Goal: Task Accomplishment & Management: Complete application form

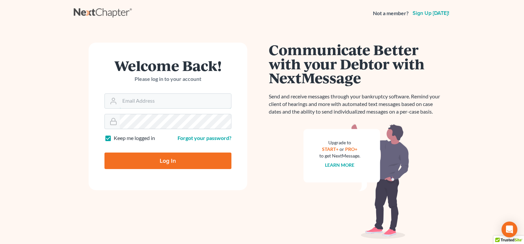
type input "lgibson@arthurlwalker.com"
click at [168, 158] on input "Log In" at bounding box center [168, 161] width 127 height 17
type input "Thinking..."
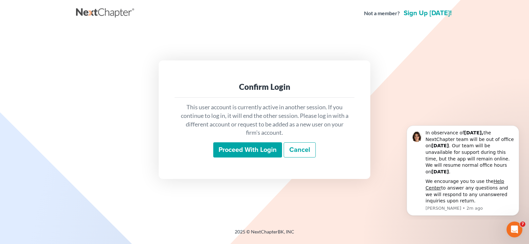
click at [248, 149] on input "Proceed with login" at bounding box center [247, 150] width 69 height 15
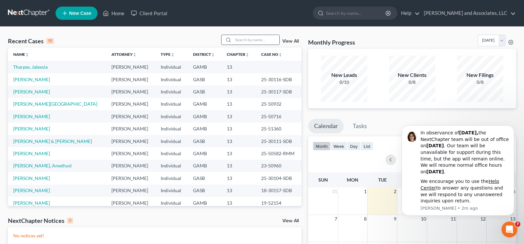
click at [253, 39] on input "search" at bounding box center [256, 40] width 46 height 10
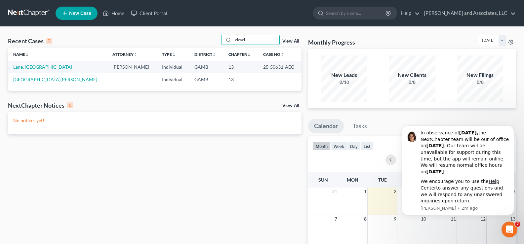
type input "clevel"
click at [21, 68] on link "Lane, Cleveland" at bounding box center [42, 67] width 59 height 6
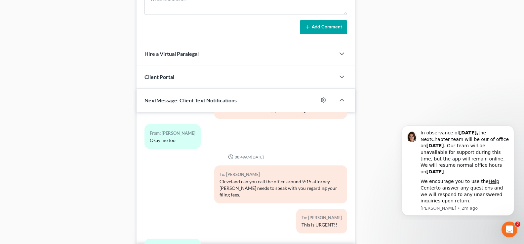
scroll to position [464, 0]
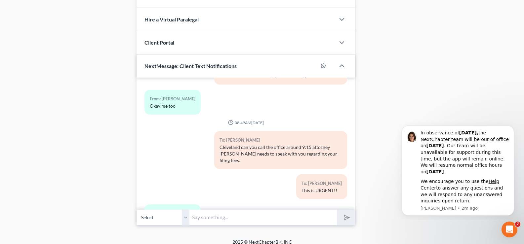
click at [202, 210] on input "text" at bounding box center [264, 218] width 148 height 16
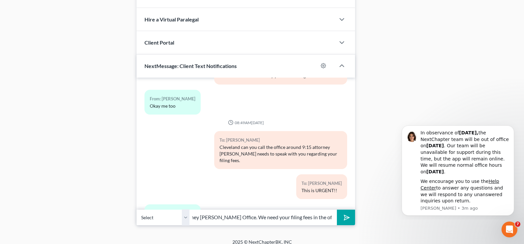
scroll to position [0, 145]
click at [267, 211] on input "Good Morning Cleveland, this is Louvenia from Attorney Walker Office. We need y…" at bounding box center [264, 218] width 148 height 16
click at [333, 213] on input "Good Morning Cleveland, this is Louvenia from Attorney Walker Office. We need y…" at bounding box center [264, 218] width 148 height 16
type input "Good Morning Cleveland, this is Louvenia from Attorney Walker Office. We need y…"
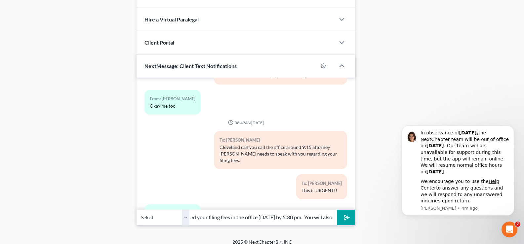
click at [337, 210] on button "submit" at bounding box center [346, 218] width 18 height 16
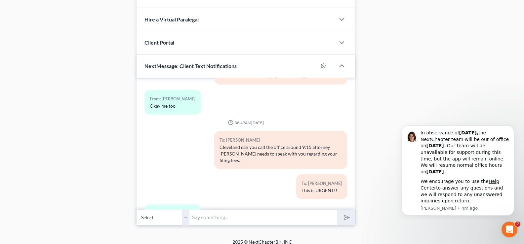
scroll to position [2874, 0]
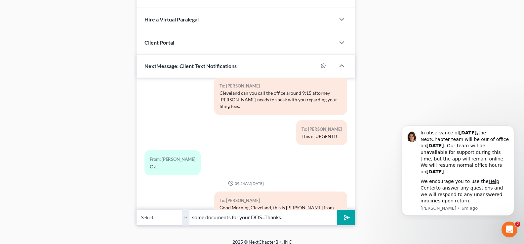
type input "some documents for your DOS...Thanks."
click at [337, 210] on button "submit" at bounding box center [346, 218] width 18 height 16
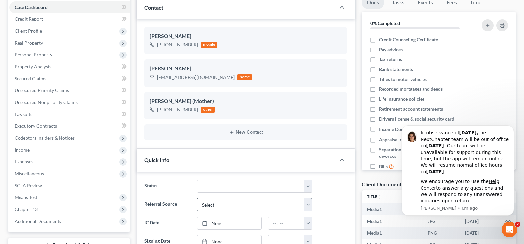
scroll to position [0, 0]
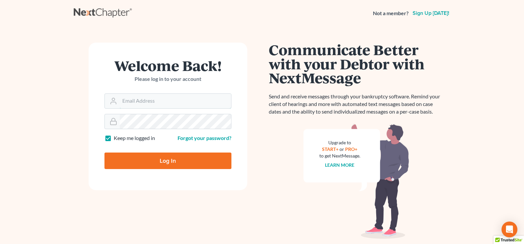
type input "[EMAIL_ADDRESS][DOMAIN_NAME]"
click at [154, 161] on input "Log In" at bounding box center [168, 161] width 127 height 17
type input "Thinking..."
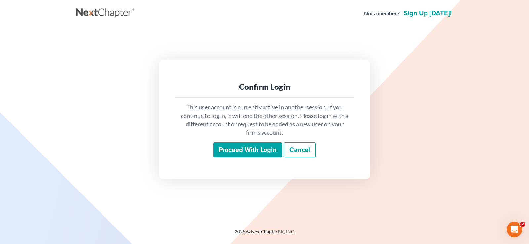
click at [265, 153] on input "Proceed with login" at bounding box center [247, 150] width 69 height 15
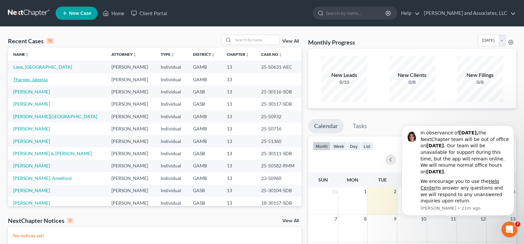
click at [37, 79] on link "Tharpes, Jalexsia" at bounding box center [30, 80] width 34 height 6
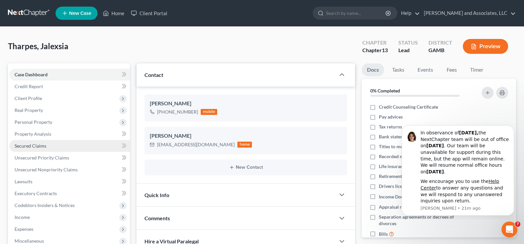
click at [32, 144] on span "Secured Claims" at bounding box center [31, 146] width 32 height 6
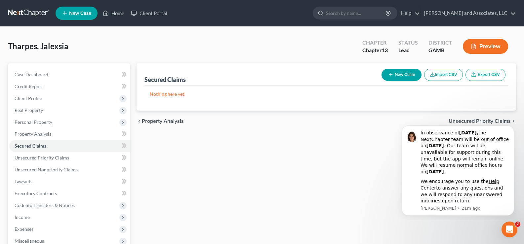
click at [395, 76] on button "New Claim" at bounding box center [402, 75] width 40 height 12
select select "0"
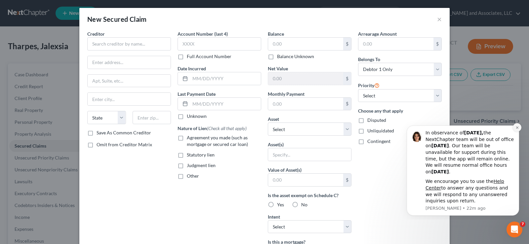
click at [517, 127] on icon "Dismiss notification" at bounding box center [518, 128] width 4 height 4
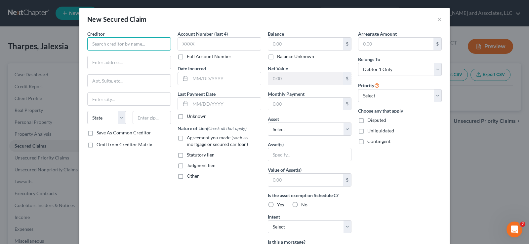
click at [132, 43] on input "text" at bounding box center [129, 43] width 84 height 13
type input "J"
type input "Southeast Toyota Finance"
type input "P.O. Box 91614"
click at [120, 102] on input "text" at bounding box center [129, 99] width 83 height 13
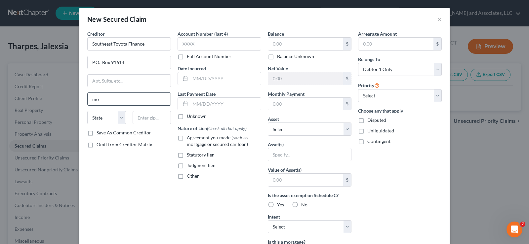
type input "m"
type input "Mobile"
click at [110, 119] on select "State AL AK AR AZ CA CO CT DE DC FL GA GU HI ID IL IN IA KS KY LA ME MD MA MI M…" at bounding box center [106, 117] width 39 height 13
select select "0"
click at [87, 111] on select "State AL AK AR AZ CA CO CT DE DC FL GA GU HI ID IL IN IA KS KY LA ME MD MA MI M…" at bounding box center [106, 117] width 39 height 13
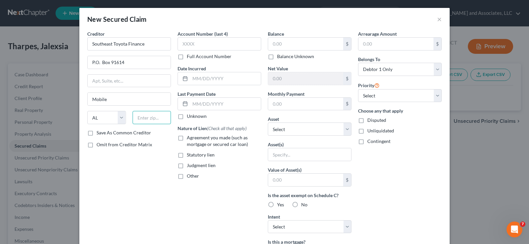
click at [155, 119] on input "text" at bounding box center [152, 117] width 39 height 13
type input "36691"
click at [97, 135] on label "Save As Common Creditor" at bounding box center [124, 133] width 55 height 7
click at [99, 134] on input "Save As Common Creditor" at bounding box center [101, 132] width 4 height 4
checkbox input "true"
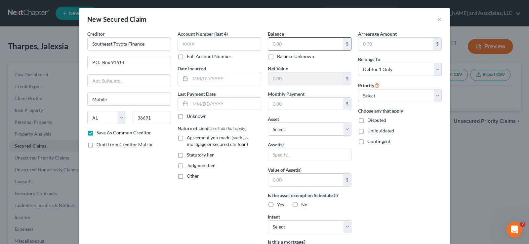
click at [285, 44] on input "text" at bounding box center [305, 44] width 75 height 13
type input "18,910.00"
click at [232, 77] on input "text" at bounding box center [225, 78] width 71 height 13
type input "03/15/2021"
click at [187, 139] on label "Agreement you made (such as mortgage or secured car loan)" at bounding box center [224, 141] width 74 height 13
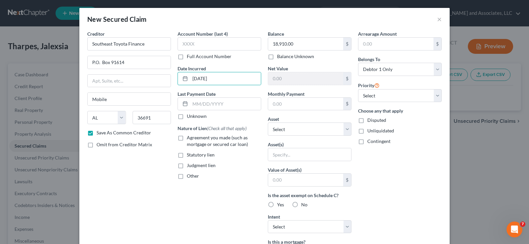
click at [190, 139] on input "Agreement you made (such as mortgage or secured car loan)" at bounding box center [192, 137] width 4 height 4
checkbox input "true"
click at [292, 101] on input "text" at bounding box center [305, 104] width 75 height 13
type input "655.00"
click at [289, 154] on input "text" at bounding box center [309, 155] width 83 height 13
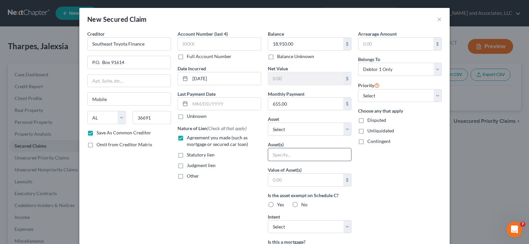
click at [289, 154] on input "text" at bounding box center [309, 155] width 83 height 13
type input "2021 Toyota Camry"
click at [276, 187] on div "$" at bounding box center [310, 180] width 84 height 13
click at [276, 181] on input "text" at bounding box center [305, 180] width 75 height 13
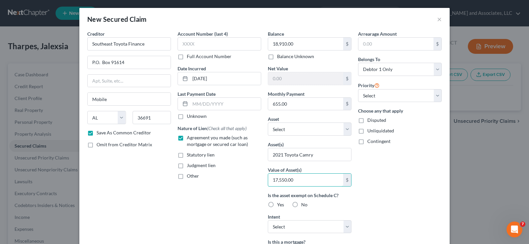
type input "17,550.00"
click at [277, 204] on label "Yes" at bounding box center [280, 205] width 7 height 7
click at [280, 204] on input "Yes" at bounding box center [282, 204] width 4 height 4
radio input "true"
click at [284, 229] on select "Select Surrender Redeem Reaffirm Avoid Other" at bounding box center [310, 227] width 84 height 13
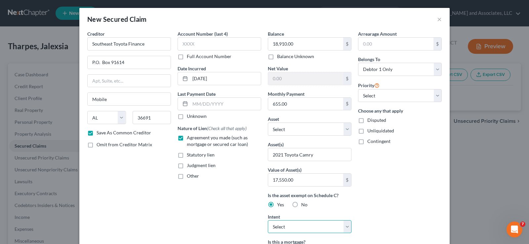
select select "1"
click at [268, 221] on select "Select Surrender Redeem Reaffirm Avoid Other" at bounding box center [310, 227] width 84 height 13
click at [367, 131] on label "Unliquidated" at bounding box center [380, 131] width 27 height 7
click at [370, 131] on input "Unliquidated" at bounding box center [372, 130] width 4 height 4
checkbox input "true"
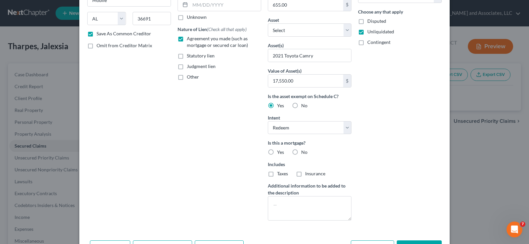
scroll to position [123, 0]
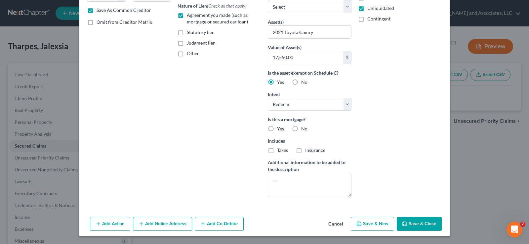
click at [301, 129] on label "No" at bounding box center [304, 129] width 6 height 7
click at [304, 129] on input "No" at bounding box center [306, 128] width 4 height 4
radio input "true"
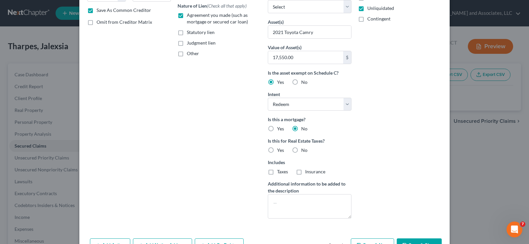
click at [301, 151] on label "No" at bounding box center [304, 150] width 6 height 7
click at [304, 151] on input "No" at bounding box center [306, 149] width 4 height 4
radio input "true"
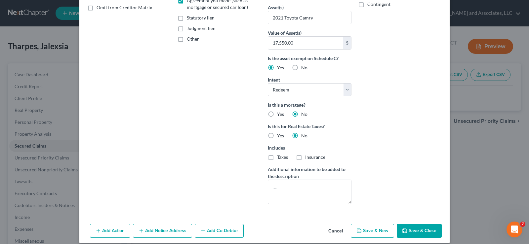
scroll to position [144, 0]
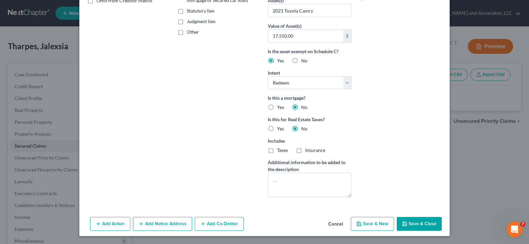
click at [147, 225] on button "Add Notice Address" at bounding box center [162, 224] width 59 height 14
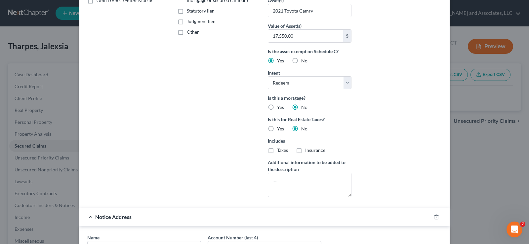
scroll to position [287, 0]
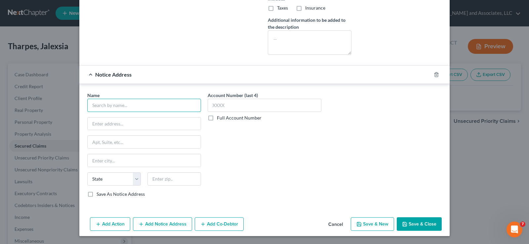
click at [100, 111] on input "text" at bounding box center [144, 105] width 114 height 13
type input "Southeast Toyota Finance"
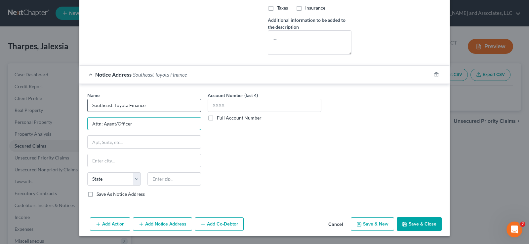
type input "Attn: Agent/Officer"
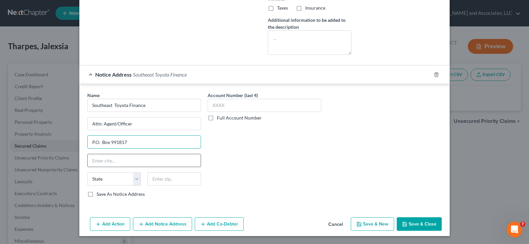
type input "P.O. Box 991817"
click at [104, 162] on input "text" at bounding box center [144, 160] width 113 height 13
type input "Mobile"
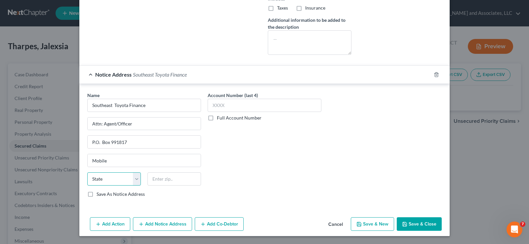
click at [118, 181] on select "State AL AK AR AZ CA CO CT DE DC FL GA GU HI ID IL IN IA KS KY LA ME MD MA MI M…" at bounding box center [114, 179] width 54 height 13
select select "0"
click at [87, 173] on select "State AL AK AR AZ CA CO CT DE DC FL GA GU HI ID IL IN IA KS KY LA ME MD MA MI M…" at bounding box center [114, 179] width 54 height 13
click at [167, 182] on input "text" at bounding box center [175, 179] width 54 height 13
type input "36691-8817"
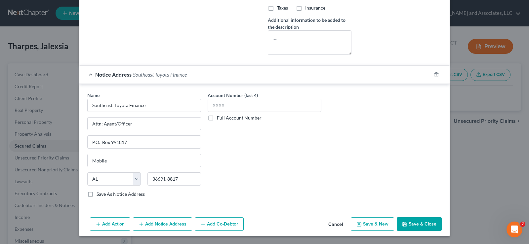
click at [367, 223] on button "Save & New" at bounding box center [372, 225] width 43 height 14
checkbox input "false"
select select "0"
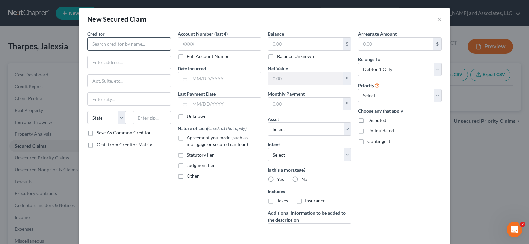
scroll to position [215, 0]
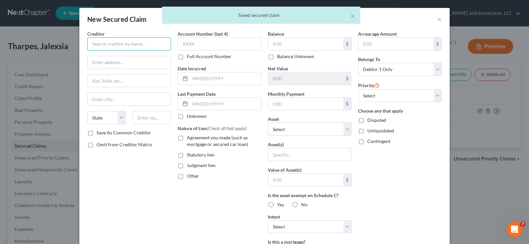
click at [120, 44] on input "text" at bounding box center [129, 43] width 84 height 13
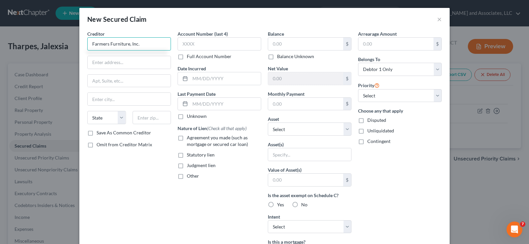
type input "Farmers Furniture, Inc."
type input "P. O. Box 1140"
type input "Dublin"
click at [100, 118] on select "State AL AK AR AZ CA CO CT DE DC FL GA GU HI ID IL IN IA KS KY LA ME MD MA MI M…" at bounding box center [106, 117] width 39 height 13
select select "10"
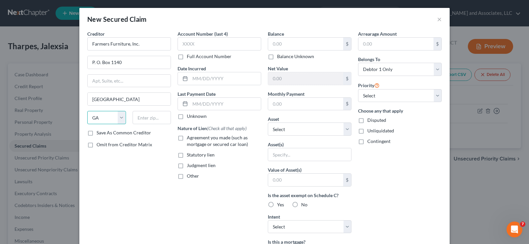
click at [87, 111] on select "State AL AK AR AZ CA CO CT DE DC FL GA GU HI ID IL IN IA KS KY LA ME MD MA MI M…" at bounding box center [106, 117] width 39 height 13
click at [149, 117] on input "text" at bounding box center [152, 117] width 39 height 13
type input "31040"
click at [97, 135] on label "Save As Common Creditor" at bounding box center [124, 133] width 55 height 7
click at [99, 134] on input "Save As Common Creditor" at bounding box center [101, 132] width 4 height 4
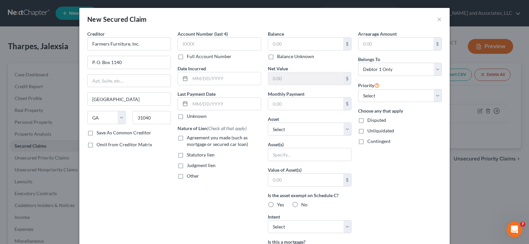
checkbox input "true"
click at [280, 44] on input "text" at bounding box center [305, 44] width 75 height 13
type input "453.00"
click at [200, 80] on input "text" at bounding box center [225, 78] width 71 height 13
type input "2"
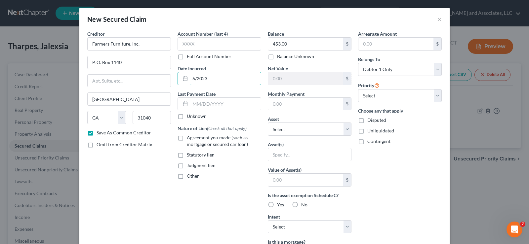
type input "6/2023"
click at [187, 141] on label "Agreement you made (such as mortgage or secured car loan)" at bounding box center [224, 141] width 74 height 13
click at [190, 139] on input "Agreement you made (such as mortgage or secured car loan)" at bounding box center [192, 137] width 4 height 4
checkbox input "true"
click at [284, 157] on input "text" at bounding box center [309, 155] width 83 height 13
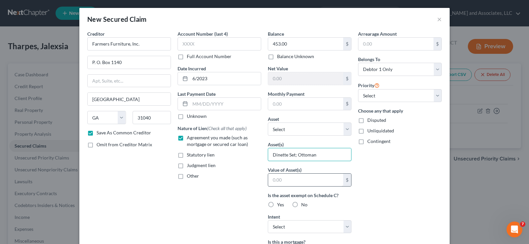
type input "Dinette Set; Ottoman"
click at [283, 184] on input "text" at bounding box center [305, 180] width 75 height 13
type input "453.00"
click at [277, 206] on label "Yes" at bounding box center [280, 205] width 7 height 7
click at [280, 206] on input "Yes" at bounding box center [282, 204] width 4 height 4
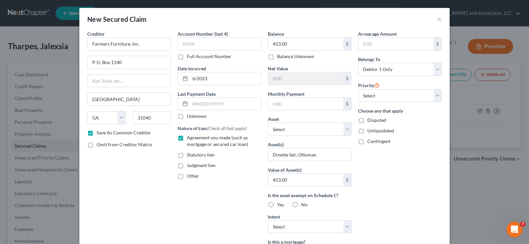
radio input "true"
click at [286, 229] on select "Select Surrender Redeem Reaffirm Avoid Other" at bounding box center [310, 227] width 84 height 13
select select "1"
click at [268, 221] on select "Select Surrender Redeem Reaffirm Avoid Other" at bounding box center [310, 227] width 84 height 13
click at [367, 133] on label "Unliquidated" at bounding box center [380, 131] width 27 height 7
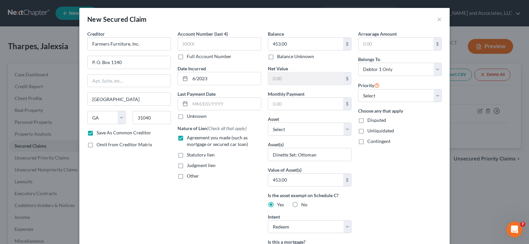
click at [370, 132] on input "Unliquidated" at bounding box center [372, 130] width 4 height 4
checkbox input "true"
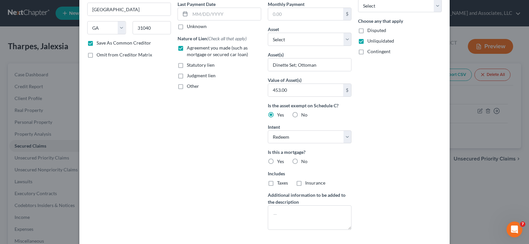
scroll to position [99, 0]
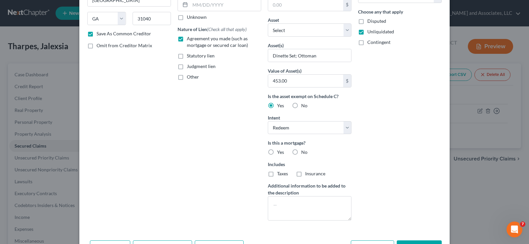
click at [301, 152] on label "No" at bounding box center [304, 152] width 6 height 7
click at [304, 152] on input "No" at bounding box center [306, 151] width 4 height 4
radio input "true"
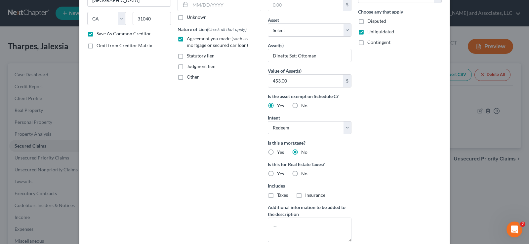
click at [301, 174] on label "No" at bounding box center [304, 174] width 6 height 7
click at [304, 174] on input "No" at bounding box center [306, 173] width 4 height 4
radio input "true"
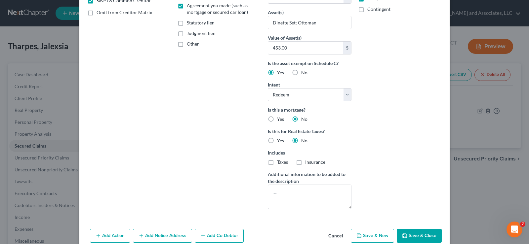
scroll to position [144, 0]
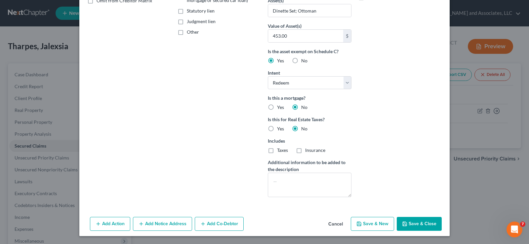
click at [182, 226] on button "Add Notice Address" at bounding box center [162, 224] width 59 height 14
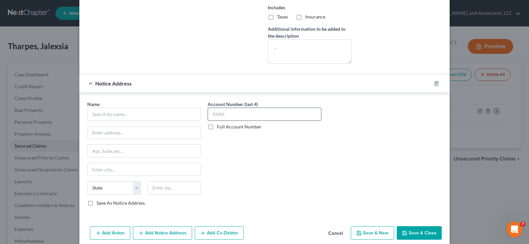
scroll to position [287, 0]
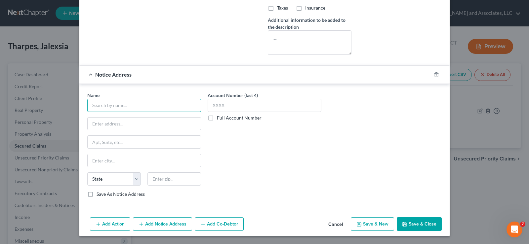
click at [137, 110] on input "text" at bounding box center [144, 105] width 114 height 13
type input "Farmers Furniture, Inc."
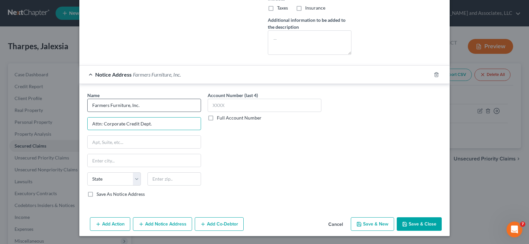
type input "Attn: Corporate Credit Dept."
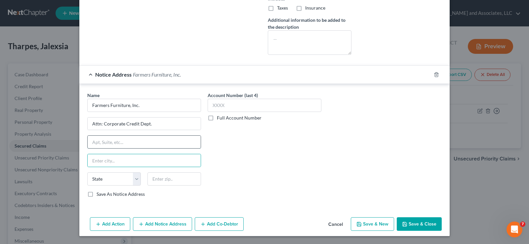
click at [114, 145] on input "text" at bounding box center [144, 142] width 113 height 13
type input "P.O. Box 1140"
click at [99, 163] on input "text" at bounding box center [144, 160] width 113 height 13
type input "Dublin"
click at [101, 181] on select "State AL AK AR AZ CA CO CT DE DC FL GA GU HI ID IL IN IA KS KY LA ME MD MA MI M…" at bounding box center [114, 179] width 54 height 13
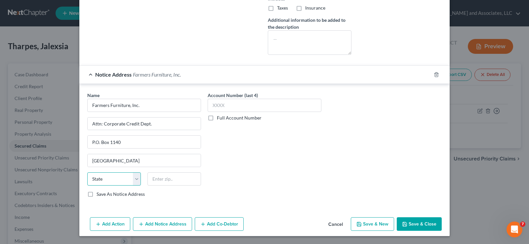
select select "10"
click at [87, 173] on select "State AL AK AR AZ CA CO CT DE DC FL GA GU HI ID IL IN IA KS KY LA ME MD MA MI M…" at bounding box center [114, 179] width 54 height 13
click at [170, 179] on input "text" at bounding box center [175, 179] width 54 height 13
type input "31040"
click at [417, 226] on button "Save & Close" at bounding box center [419, 225] width 45 height 14
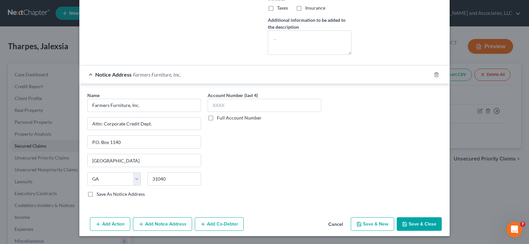
checkbox input "false"
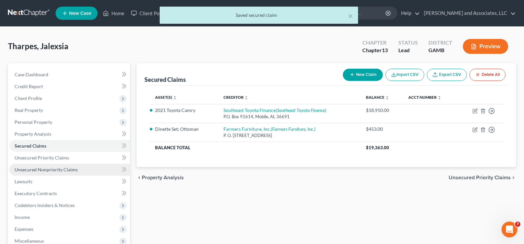
click at [41, 170] on span "Unsecured Nonpriority Claims" at bounding box center [46, 170] width 63 height 6
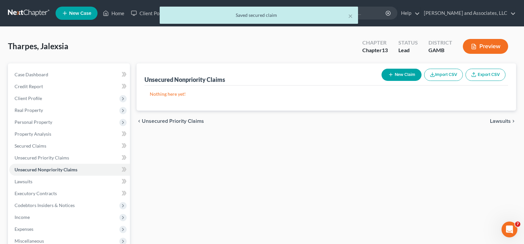
click at [395, 78] on button "New Claim" at bounding box center [402, 75] width 40 height 12
select select "0"
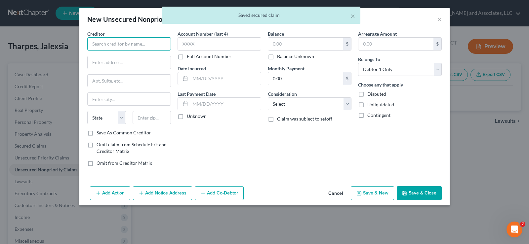
click at [162, 39] on input "text" at bounding box center [129, 43] width 84 height 13
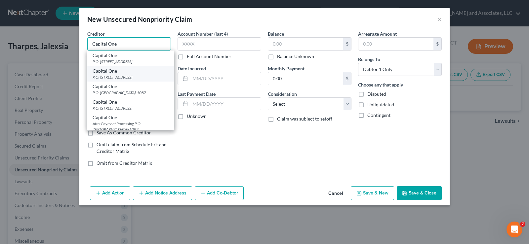
type input "Capital One"
click at [117, 80] on div "P.O. Box 31293, Salt Lake City, UT 84131" at bounding box center [131, 77] width 76 height 6
type input "P.O. Box 31293"
type input "Salt Lake City"
select select "46"
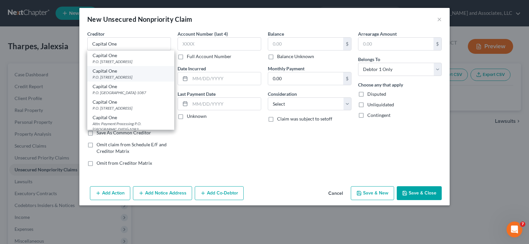
type input "84131"
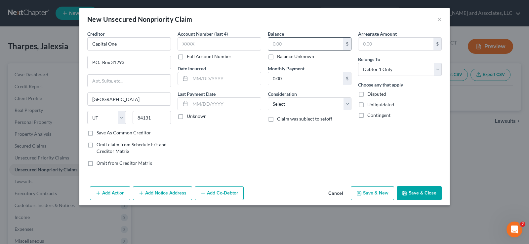
click at [303, 44] on input "text" at bounding box center [305, 44] width 75 height 13
type input "663.00"
click at [233, 81] on input "text" at bounding box center [225, 78] width 71 height 13
type input "9/2023"
click at [97, 134] on label "Save As Common Creditor" at bounding box center [124, 133] width 55 height 7
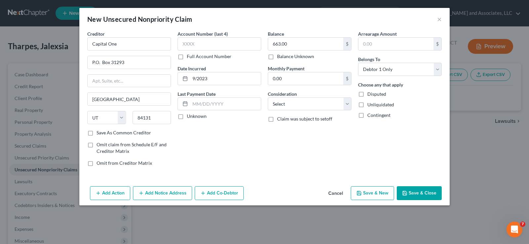
click at [99, 134] on input "Save As Common Creditor" at bounding box center [101, 132] width 4 height 4
checkbox input "true"
click at [298, 105] on select "Select Cable / Satellite Services Collection Agency Credit Card Debt Debt Couns…" at bounding box center [310, 104] width 84 height 13
select select "2"
click at [268, 98] on select "Select Cable / Satellite Services Collection Agency Credit Card Debt Debt Couns…" at bounding box center [310, 104] width 84 height 13
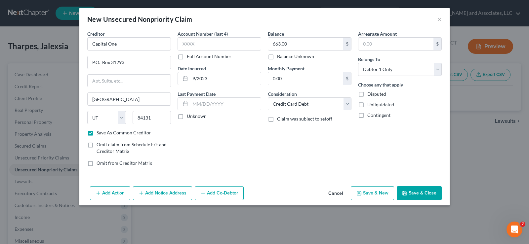
click at [367, 103] on label "Unliquidated" at bounding box center [380, 105] width 27 height 7
click at [370, 103] on input "Unliquidated" at bounding box center [372, 104] width 4 height 4
checkbox input "true"
click at [367, 197] on button "Save & New" at bounding box center [372, 194] width 43 height 14
checkbox input "false"
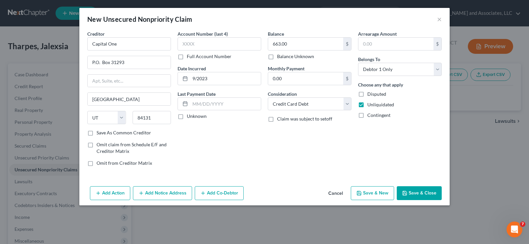
select select "0"
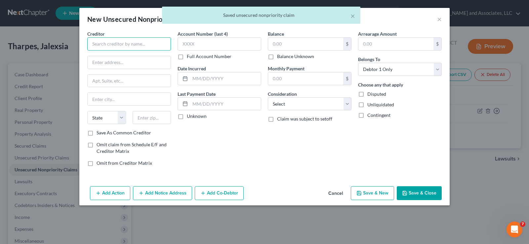
click at [119, 44] on input "text" at bounding box center [129, 43] width 84 height 13
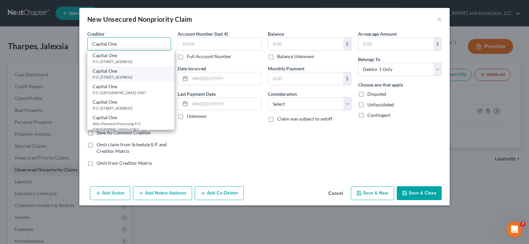
type input "Capital One"
drag, startPoint x: 118, startPoint y: 83, endPoint x: 150, endPoint y: 66, distance: 36.5
click at [119, 80] on div "P.O. Box 31293, Salt Lake City, UT 84131" at bounding box center [131, 77] width 76 height 6
type input "P.O. Box 31293"
type input "Salt Lake City"
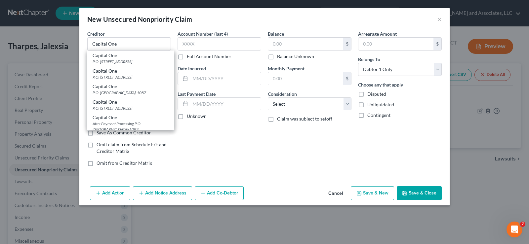
select select "46"
type input "84131"
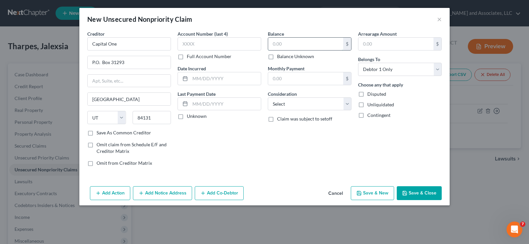
click at [296, 46] on input "text" at bounding box center [305, 44] width 75 height 13
click at [97, 134] on label "Save As Common Creditor" at bounding box center [124, 133] width 55 height 7
click at [99, 134] on input "Save As Common Creditor" at bounding box center [101, 132] width 4 height 4
checkbox input "true"
click at [292, 42] on input "text" at bounding box center [305, 44] width 75 height 13
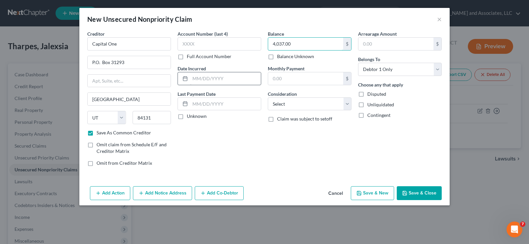
type input "4,037.00"
click at [218, 81] on input "text" at bounding box center [225, 78] width 71 height 13
type input "9/2023"
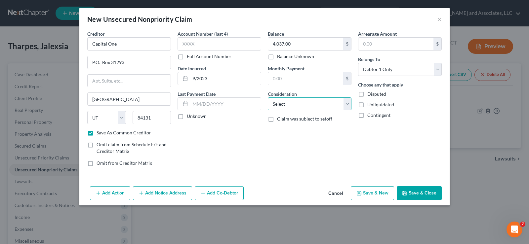
click at [294, 108] on select "Select Cable / Satellite Services Collection Agency Credit Card Debt Debt Couns…" at bounding box center [310, 104] width 84 height 13
select select "2"
click at [268, 98] on select "Select Cable / Satellite Services Collection Agency Credit Card Debt Debt Couns…" at bounding box center [310, 104] width 84 height 13
click at [367, 105] on label "Unliquidated" at bounding box center [380, 105] width 27 height 7
click at [370, 105] on input "Unliquidated" at bounding box center [372, 104] width 4 height 4
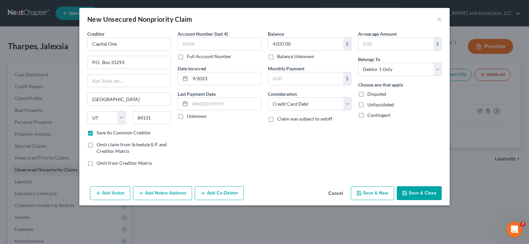
checkbox input "true"
click at [371, 195] on button "Save & New" at bounding box center [372, 194] width 43 height 14
checkbox input "false"
select select "0"
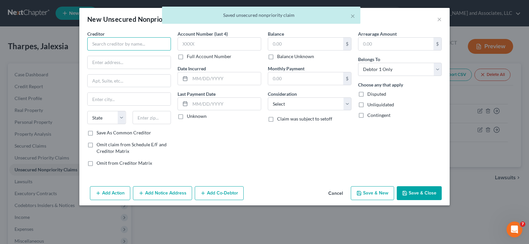
click at [112, 48] on input "text" at bounding box center [129, 43] width 84 height 13
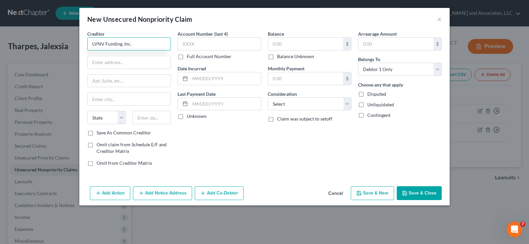
type input "LVNV Funding, Inc."
type input "c/o Resurgent Capital Services"
type input "P.O. Box 1269"
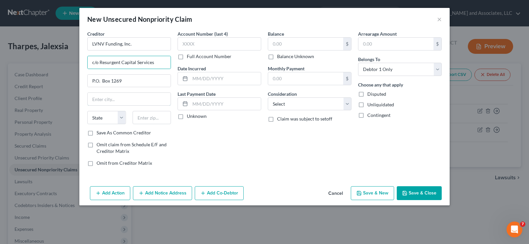
type input "Greenville"
type input "29602"
select select "42"
click at [97, 134] on label "Save As Common Creditor" at bounding box center [124, 133] width 55 height 7
click at [99, 134] on input "Save As Common Creditor" at bounding box center [101, 132] width 4 height 4
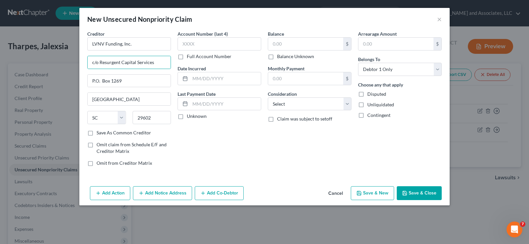
checkbox input "true"
click at [294, 47] on input "text" at bounding box center [305, 44] width 75 height 13
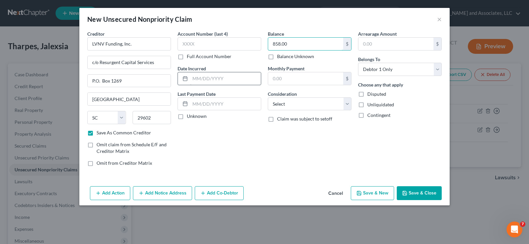
type input "858.00"
click at [240, 83] on input "text" at bounding box center [225, 78] width 71 height 13
type input "01/19/2024"
click at [304, 104] on select "Select Cable / Satellite Services Collection Agency Credit Card Debt Debt Couns…" at bounding box center [310, 104] width 84 height 13
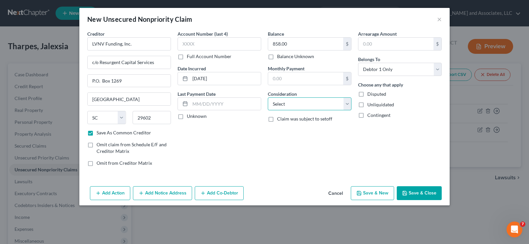
select select "14"
click at [268, 98] on select "Select Cable / Satellite Services Collection Agency Credit Card Debt Debt Couns…" at bounding box center [310, 104] width 84 height 13
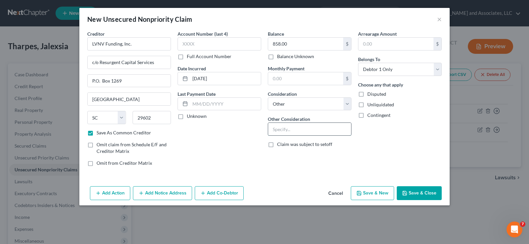
click at [296, 133] on input "text" at bounding box center [309, 129] width 83 height 13
type input "c"
type input "Collection for Credit One American Express"
click at [367, 105] on label "Unliquidated" at bounding box center [380, 105] width 27 height 7
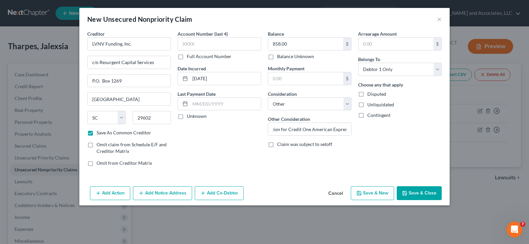
click at [370, 105] on input "Unliquidated" at bounding box center [372, 104] width 4 height 4
checkbox input "true"
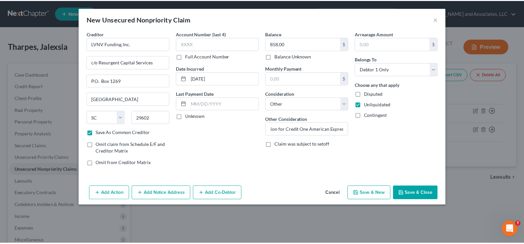
scroll to position [0, 0]
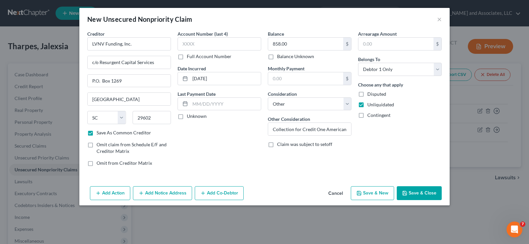
click at [371, 195] on button "Save & New" at bounding box center [372, 194] width 43 height 14
checkbox input "false"
select select "0"
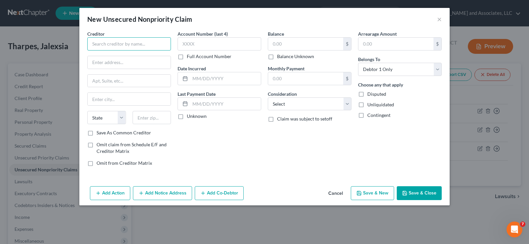
click at [162, 47] on input "text" at bounding box center [129, 43] width 84 height 13
type input "1st Franklin Financial Corp."
type input "606 South Harris Street"
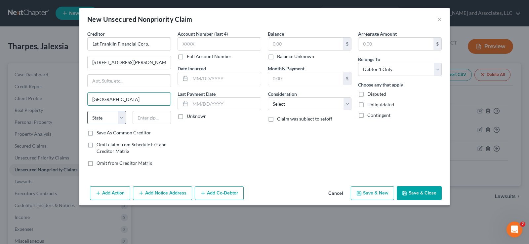
type input "Sandersville"
click at [103, 120] on select "State AL AK AR AZ CA CO CT DE DC FL GA GU HI ID IL IN IA KS KY LA ME MD MA MI M…" at bounding box center [106, 117] width 39 height 13
select select "10"
click at [87, 111] on select "State AL AK AR AZ CA CO CT DE DC FL GA GU HI ID IL IN IA KS KY LA ME MD MA MI M…" at bounding box center [106, 117] width 39 height 13
click at [149, 118] on input "text" at bounding box center [152, 117] width 39 height 13
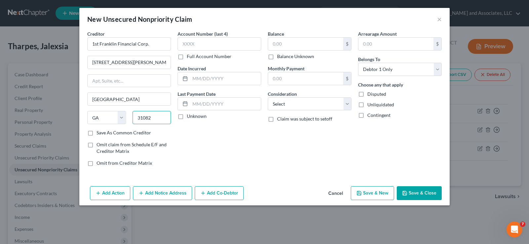
type input "31082"
click at [97, 135] on label "Save As Common Creditor" at bounding box center [124, 133] width 55 height 7
click at [99, 134] on input "Save As Common Creditor" at bounding box center [101, 132] width 4 height 4
checkbox input "true"
click at [306, 43] on input "text" at bounding box center [305, 44] width 75 height 13
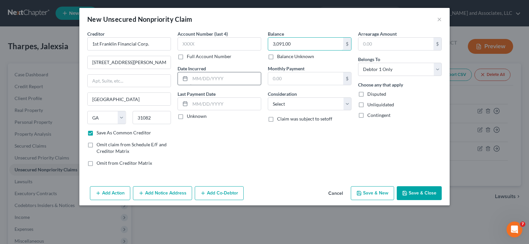
type input "3,091.00"
click at [206, 78] on input "text" at bounding box center [225, 78] width 71 height 13
type input "08/15/2022"
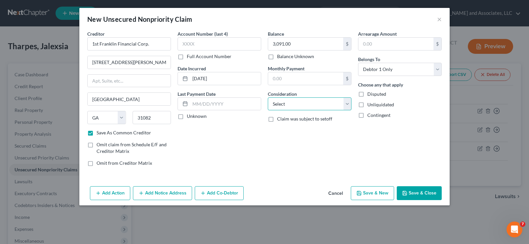
click at [293, 107] on select "Select Cable / Satellite Services Collection Agency Credit Card Debt Debt Couns…" at bounding box center [310, 104] width 84 height 13
select select "14"
click at [268, 98] on select "Select Cable / Satellite Services Collection Agency Credit Card Debt Debt Couns…" at bounding box center [310, 104] width 84 height 13
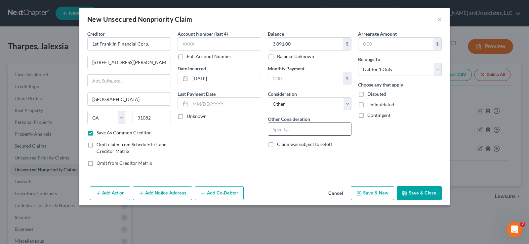
click at [295, 131] on input "text" at bounding box center [309, 129] width 83 height 13
type input "Personal Loan"
click at [367, 107] on label "Unliquidated" at bounding box center [380, 105] width 27 height 7
click at [370, 106] on input "Unliquidated" at bounding box center [372, 104] width 4 height 4
checkbox input "true"
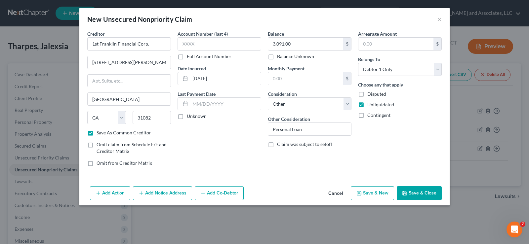
click at [377, 194] on button "Save & New" at bounding box center [372, 194] width 43 height 14
checkbox input "false"
select select "0"
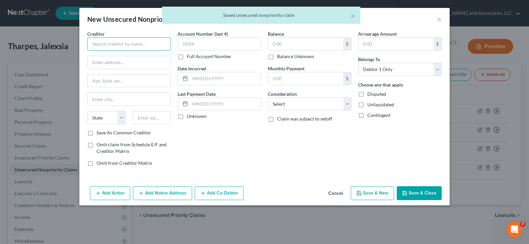
click at [165, 50] on input "text" at bounding box center [129, 43] width 84 height 13
type input "Kikoff"
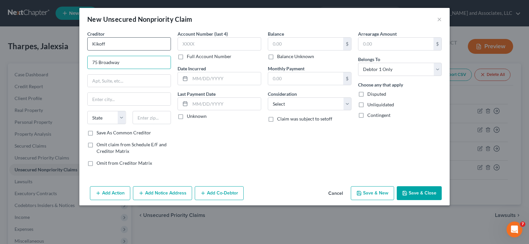
type input "75 Broadway"
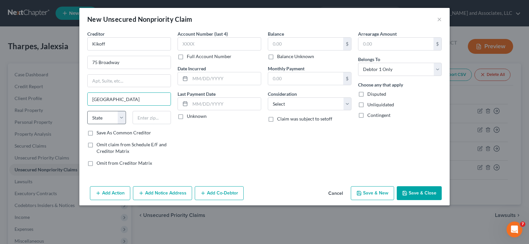
type input "San Francisco"
click at [101, 116] on select "State AL AK AR AZ CA CO CT DE DC FL GA GU HI ID IL IN IA KS KY LA ME MD MA MI M…" at bounding box center [106, 117] width 39 height 13
select select "4"
click at [87, 111] on select "State AL AK AR AZ CA CO CT DE DC FL GA GU HI ID IL IN IA KS KY LA ME MD MA MI M…" at bounding box center [106, 117] width 39 height 13
click at [162, 114] on input "text" at bounding box center [152, 117] width 39 height 13
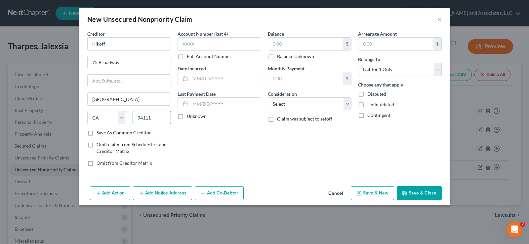
type input "94111"
click at [97, 135] on label "Save As Common Creditor" at bounding box center [124, 133] width 55 height 7
click at [99, 134] on input "Save As Common Creditor" at bounding box center [101, 132] width 4 height 4
checkbox input "true"
click at [301, 43] on input "text" at bounding box center [305, 44] width 75 height 13
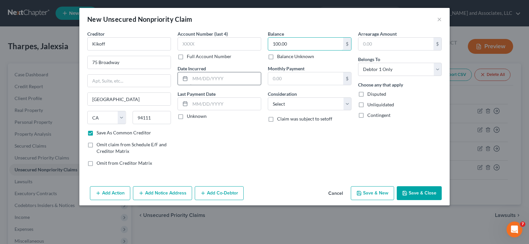
type input "100.00"
click at [217, 79] on input "text" at bounding box center [225, 78] width 71 height 13
type input "8/5/2024"
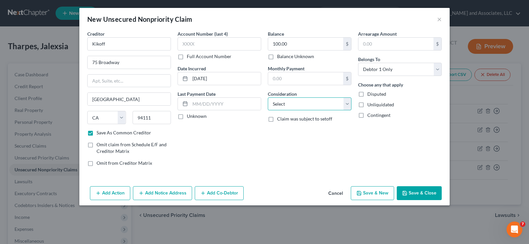
click at [285, 104] on select "Select Cable / Satellite Services Collection Agency Credit Card Debt Debt Couns…" at bounding box center [310, 104] width 84 height 13
select select "14"
click at [268, 98] on select "Select Cable / Satellite Services Collection Agency Credit Card Debt Debt Couns…" at bounding box center [310, 104] width 84 height 13
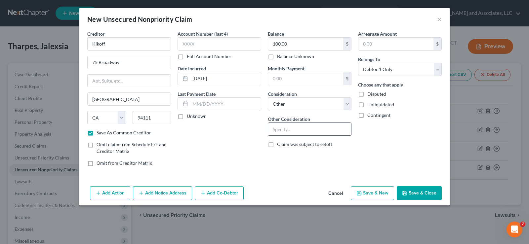
click at [285, 130] on input "text" at bounding box center [309, 129] width 83 height 13
type input "Charge Account"
click at [367, 105] on label "Unliquidated" at bounding box center [380, 105] width 27 height 7
click at [370, 105] on input "Unliquidated" at bounding box center [372, 104] width 4 height 4
checkbox input "true"
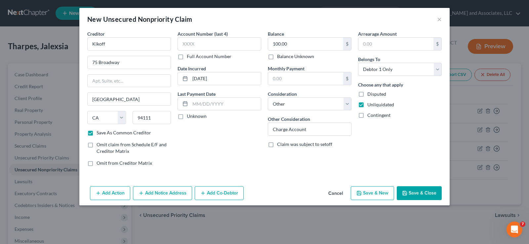
drag, startPoint x: 375, startPoint y: 197, endPoint x: 372, endPoint y: 192, distance: 5.9
click at [372, 192] on button "Save & New" at bounding box center [372, 194] width 43 height 14
checkbox input "false"
select select "0"
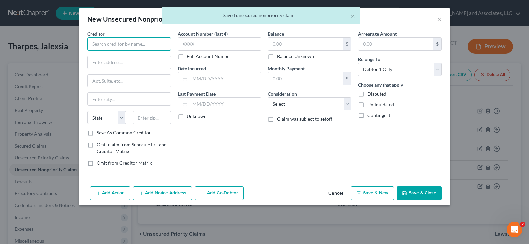
click at [132, 44] on input "text" at bounding box center [129, 43] width 84 height 13
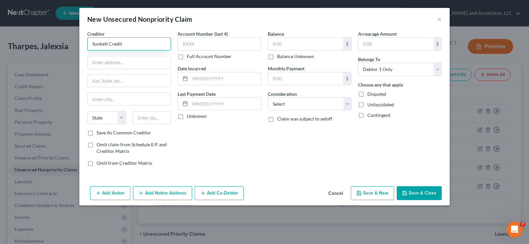
type input "Sunbelt Credit"
type input "P.O. Box 3146"
click at [120, 101] on input "text" at bounding box center [129, 99] width 83 height 13
type input "Spartanburg"
click at [103, 118] on select "State AL AK AR AZ CA CO CT DE DC FL GA GU HI ID IL IN IA KS KY LA ME MD MA MI M…" at bounding box center [106, 117] width 39 height 13
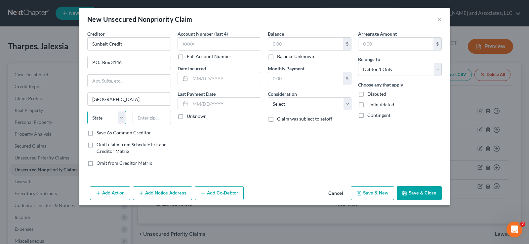
select select "42"
click at [87, 111] on select "State AL AK AR AZ CA CO CT DE DC FL GA GU HI ID IL IN IA KS KY LA ME MD MA MI M…" at bounding box center [106, 117] width 39 height 13
click at [155, 120] on input "text" at bounding box center [152, 117] width 39 height 13
type input "29304"
drag, startPoint x: 85, startPoint y: 136, endPoint x: 88, endPoint y: 134, distance: 3.7
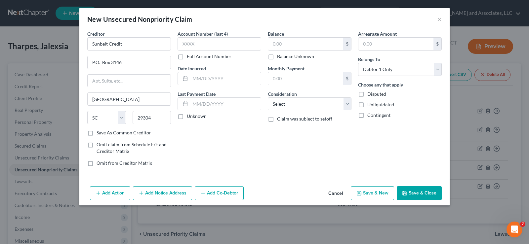
click at [85, 136] on div "Creditor * Sunbelt Credit P.O. Box 3146 Spartanburg State AL AK AR AZ CA CO CT …" at bounding box center [129, 101] width 90 height 142
click at [97, 134] on label "Save As Common Creditor" at bounding box center [124, 133] width 55 height 7
click at [99, 134] on input "Save As Common Creditor" at bounding box center [101, 132] width 4 height 4
checkbox input "true"
click at [303, 41] on input "text" at bounding box center [305, 44] width 75 height 13
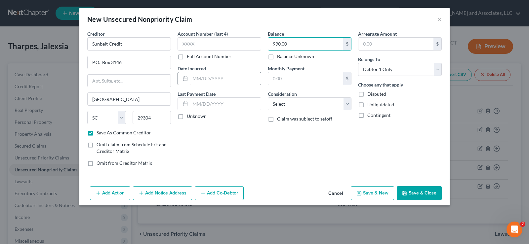
type input "990.00"
click at [207, 78] on input "text" at bounding box center [225, 78] width 71 height 13
type input "1/23/2025"
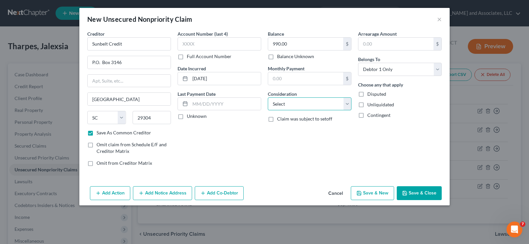
click at [304, 104] on select "Select Cable / Satellite Services Collection Agency Credit Card Debt Debt Couns…" at bounding box center [310, 104] width 84 height 13
select select "14"
click at [268, 98] on select "Select Cable / Satellite Services Collection Agency Credit Card Debt Debt Couns…" at bounding box center [310, 104] width 84 height 13
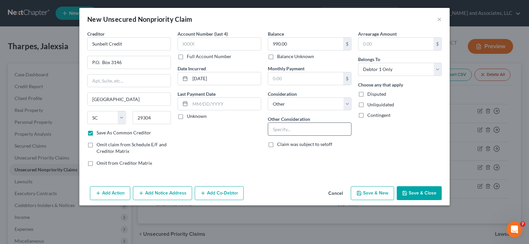
click at [295, 133] on input "text" at bounding box center [309, 129] width 83 height 13
type input "Personal Loan"
click at [367, 104] on label "Unliquidated" at bounding box center [380, 105] width 27 height 7
click at [370, 104] on input "Unliquidated" at bounding box center [372, 104] width 4 height 4
checkbox input "true"
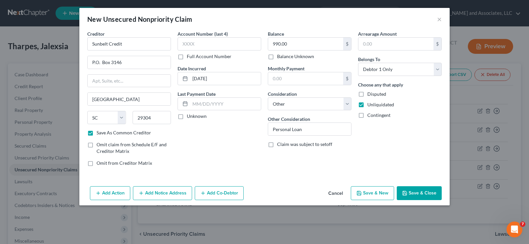
click at [382, 198] on button "Save & New" at bounding box center [372, 194] width 43 height 14
checkbox input "false"
select select "0"
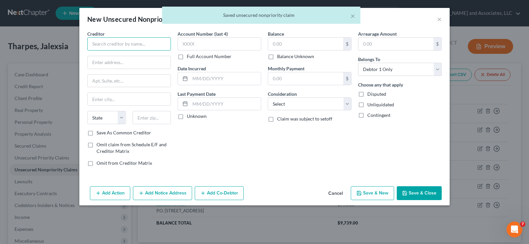
click at [155, 43] on input "text" at bounding box center [129, 43] width 84 height 13
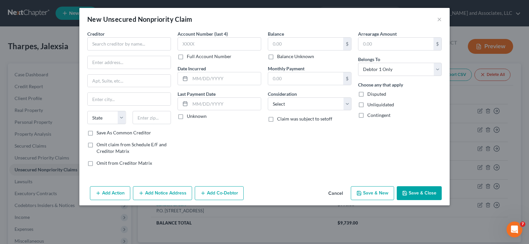
click at [338, 193] on button "Cancel" at bounding box center [335, 193] width 25 height 13
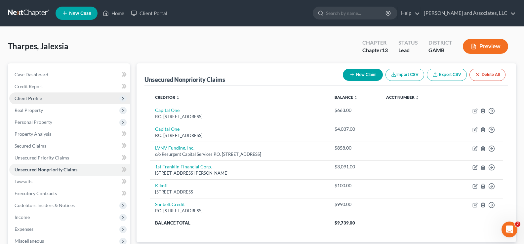
click at [30, 100] on span "Client Profile" at bounding box center [28, 99] width 27 height 6
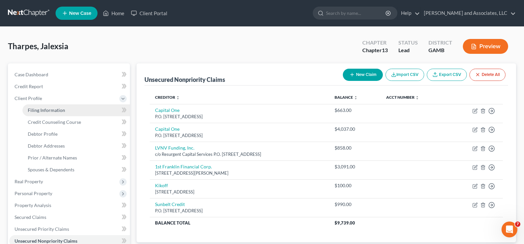
click at [43, 110] on span "Filing Information" at bounding box center [46, 110] width 37 height 6
select select "1"
select select "0"
select select "3"
select select "10"
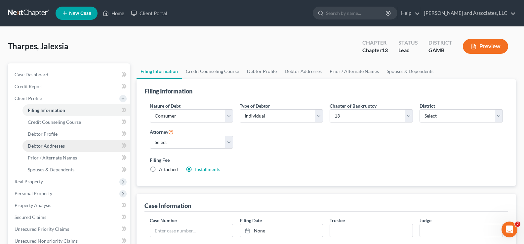
click at [48, 142] on link "Debtor Addresses" at bounding box center [75, 146] width 107 height 12
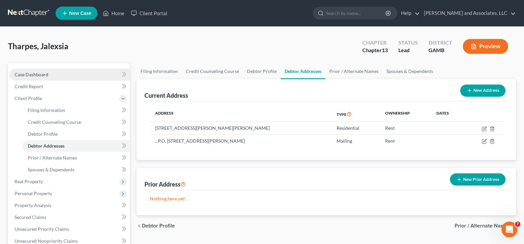
click at [38, 75] on span "Case Dashboard" at bounding box center [32, 75] width 34 height 6
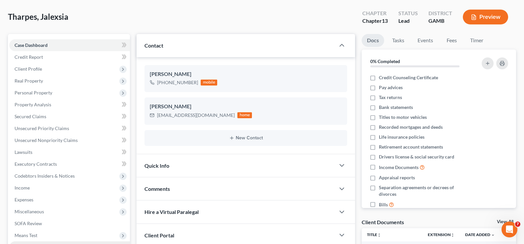
scroll to position [119, 0]
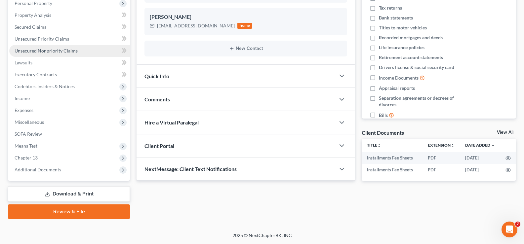
click at [31, 53] on span "Unsecured Nonpriority Claims" at bounding box center [46, 51] width 63 height 6
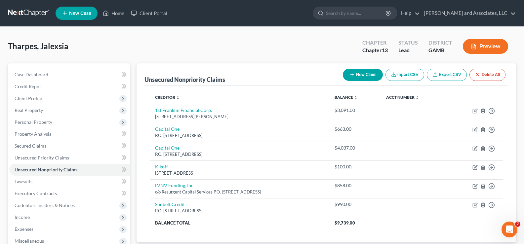
click at [352, 72] on icon "button" at bounding box center [352, 74] width 5 height 5
select select "0"
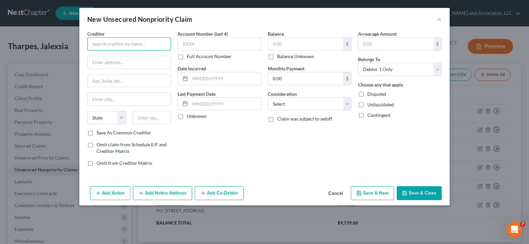
drag, startPoint x: 107, startPoint y: 42, endPoint x: 108, endPoint y: 19, distance: 23.2
click at [107, 29] on div "New Unsecured Nonpriority Claim × Creditor * State AL AK AR AZ CA CO CT DE DC F…" at bounding box center [264, 107] width 370 height 198
type input "AMG Finance of GA"
type input "102 South Wayne Street"
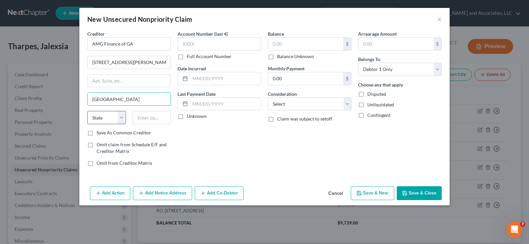
type input "Milledgeville"
click at [95, 121] on select "State AL AK AR AZ CA CO CT DE DC FL GA GU HI ID IL IN IA KS KY LA ME MD MA MI M…" at bounding box center [106, 117] width 39 height 13
select select "10"
click at [87, 111] on select "State AL AK AR AZ CA CO CT DE DC FL GA GU HI ID IL IN IA KS KY LA ME MD MA MI M…" at bounding box center [106, 117] width 39 height 13
click at [140, 116] on input "text" at bounding box center [152, 117] width 39 height 13
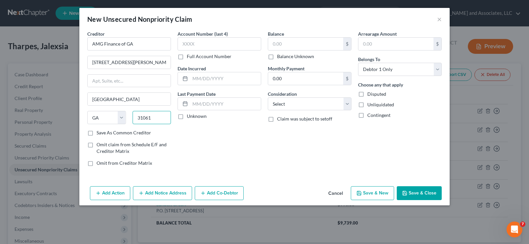
type input "31061"
click at [97, 133] on label "Save As Common Creditor" at bounding box center [124, 133] width 55 height 7
click at [99, 133] on input "Save As Common Creditor" at bounding box center [101, 132] width 4 height 4
checkbox input "true"
click at [308, 47] on input "text" at bounding box center [305, 44] width 75 height 13
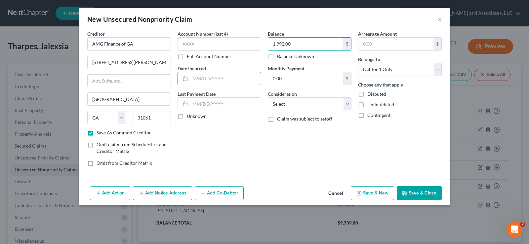
type input "1,992.00"
click at [193, 81] on input "text" at bounding box center [225, 78] width 71 height 13
type input "05/27/2025"
click at [291, 105] on select "Select Cable / Satellite Services Collection Agency Credit Card Debt Debt Couns…" at bounding box center [310, 104] width 84 height 13
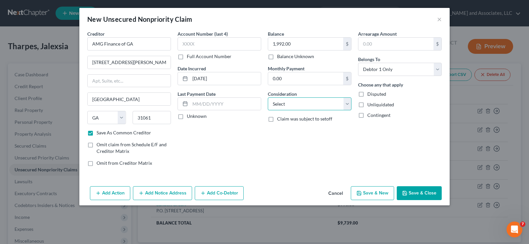
select select "14"
click at [268, 98] on select "Select Cable / Satellite Services Collection Agency Credit Card Debt Debt Couns…" at bounding box center [310, 104] width 84 height 13
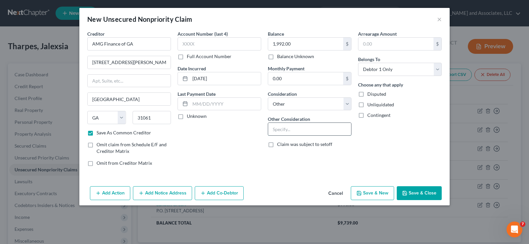
click at [289, 132] on input "text" at bounding box center [309, 129] width 83 height 13
type input "Personal Loan"
click at [367, 107] on label "Unliquidated" at bounding box center [380, 105] width 27 height 7
click at [370, 106] on input "Unliquidated" at bounding box center [372, 104] width 4 height 4
checkbox input "true"
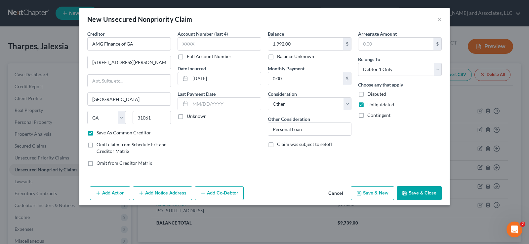
click at [374, 194] on button "Save & New" at bounding box center [372, 194] width 43 height 14
checkbox input "false"
select select "0"
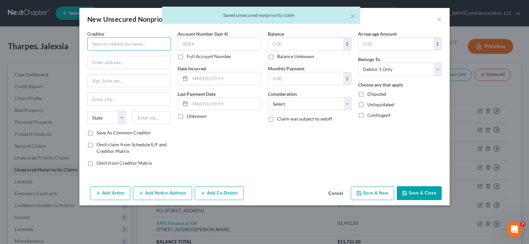
click at [141, 45] on input "text" at bounding box center [129, 43] width 84 height 13
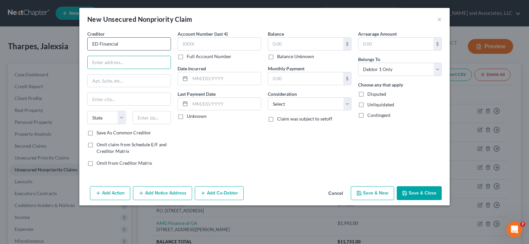
type input "ED Financial"
type input "120 N. Seven Oaks Drive"
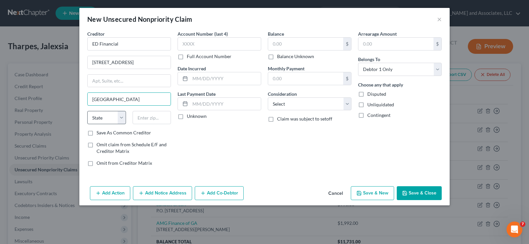
type input "Knoxville"
click at [107, 117] on select "State AL AK AR AZ CA CO CT DE DC FL GA GU HI ID IL IN IA KS KY LA ME MD MA MI M…" at bounding box center [106, 117] width 39 height 13
select select "44"
click at [87, 111] on select "State AL AK AR AZ CA CO CT DE DC FL GA GU HI ID IL IN IA KS KY LA ME MD MA MI M…" at bounding box center [106, 117] width 39 height 13
click at [150, 119] on input "text" at bounding box center [152, 117] width 39 height 13
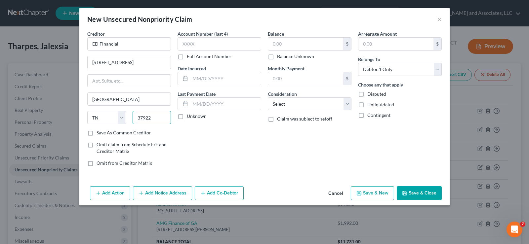
type input "37922"
click at [97, 135] on label "Save As Common Creditor" at bounding box center [124, 133] width 55 height 7
click at [99, 134] on input "Save As Common Creditor" at bounding box center [101, 132] width 4 height 4
checkbox input "true"
click at [295, 45] on input "text" at bounding box center [305, 44] width 75 height 13
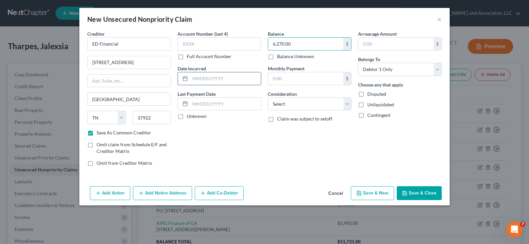
type input "6,270.00"
click at [233, 82] on input "text" at bounding box center [225, 78] width 71 height 13
type input "5/20217"
click at [312, 105] on select "Select Cable / Satellite Services Collection Agency Credit Card Debt Debt Couns…" at bounding box center [310, 104] width 84 height 13
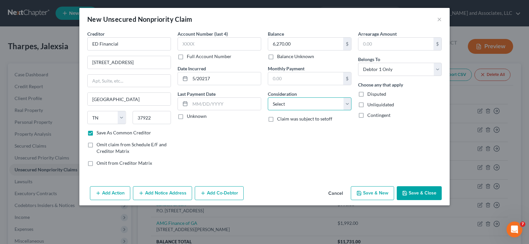
select select "17"
click at [268, 98] on select "Select Cable / Satellite Services Collection Agency Credit Card Debt Debt Couns…" at bounding box center [310, 104] width 84 height 13
click at [367, 105] on label "Unliquidated" at bounding box center [380, 105] width 27 height 7
click at [370, 105] on input "Unliquidated" at bounding box center [372, 104] width 4 height 4
checkbox input "true"
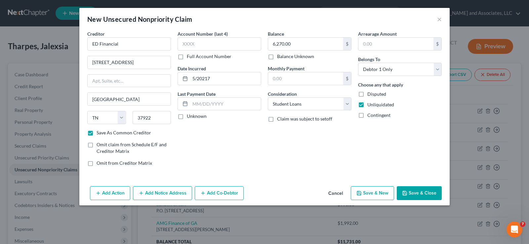
click at [384, 195] on button "Save & New" at bounding box center [372, 194] width 43 height 14
checkbox input "false"
select select "0"
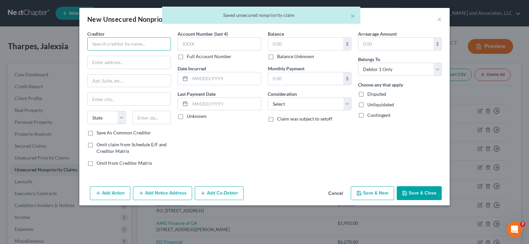
click at [124, 44] on input "text" at bounding box center [129, 43] width 84 height 13
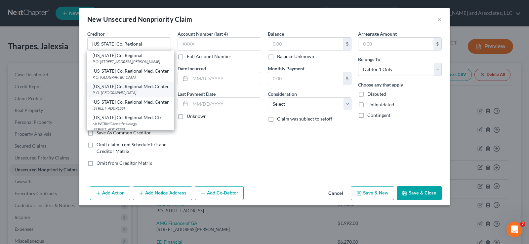
click at [142, 90] on div "Washington Co. Regional Med. Center" at bounding box center [131, 86] width 76 height 7
type input "Washington Co. Regional Med. Center"
type input "P. O. Box 636"
type input "Sandersville"
select select "10"
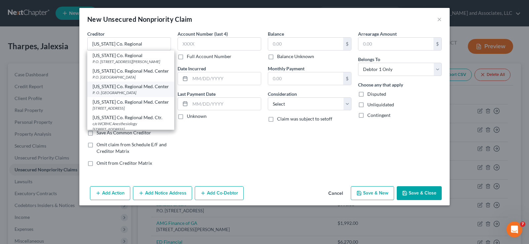
type input "31082"
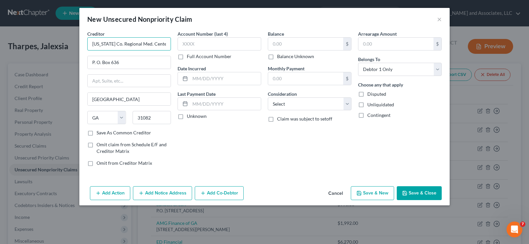
click at [169, 44] on input "Washington Co. Regional Med. Center" at bounding box center [129, 43] width 84 height 13
click at [165, 45] on input "Washington Co. Regional Med. Center" at bounding box center [129, 43] width 84 height 13
click at [167, 45] on input "Washington Co. Regional Med. Cer" at bounding box center [129, 43] width 84 height 13
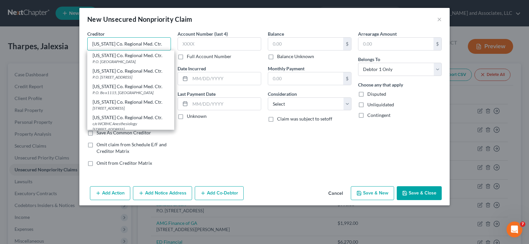
type input "Washington Co. Regional Med. Ctr."
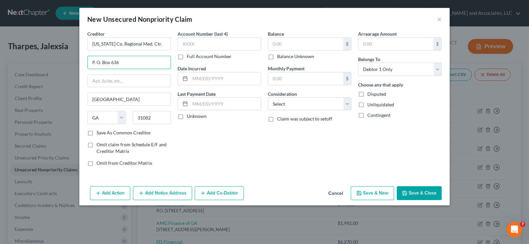
click at [97, 135] on label "Save As Common Creditor" at bounding box center [124, 133] width 55 height 7
click at [99, 134] on input "Save As Common Creditor" at bounding box center [101, 132] width 4 height 4
checkbox input "true"
click at [293, 47] on input "text" at bounding box center [305, 44] width 75 height 13
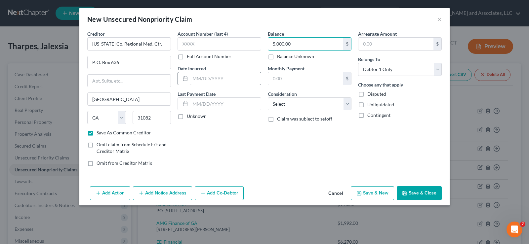
type input "5,000.00"
click at [199, 78] on input "text" at bounding box center [225, 78] width 71 height 13
type input "9/2024"
click at [291, 104] on select "Select Cable / Satellite Services Collection Agency Credit Card Debt Debt Couns…" at bounding box center [310, 104] width 84 height 13
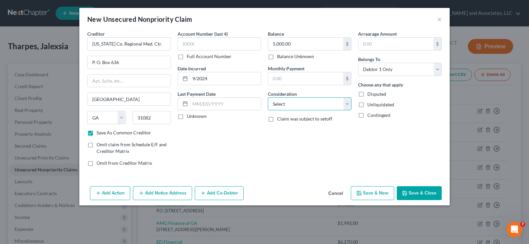
select select "9"
click at [268, 98] on select "Select Cable / Satellite Services Collection Agency Credit Card Debt Debt Couns…" at bounding box center [310, 104] width 84 height 13
click at [367, 106] on label "Unliquidated" at bounding box center [380, 105] width 27 height 7
click at [370, 106] on input "Unliquidated" at bounding box center [372, 104] width 4 height 4
checkbox input "true"
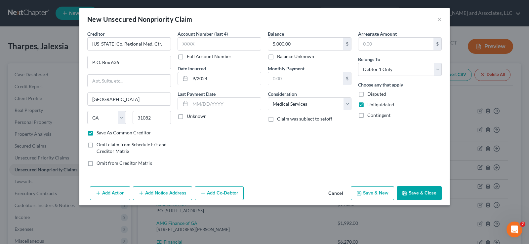
click at [372, 192] on button "Save & New" at bounding box center [372, 194] width 43 height 14
checkbox input "false"
select select "0"
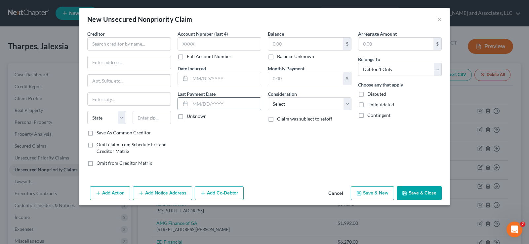
type input "0.00"
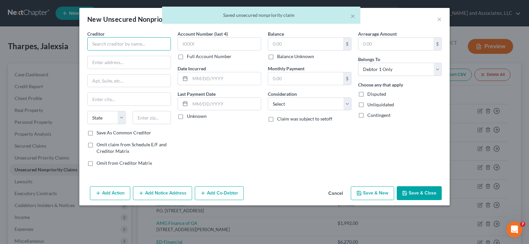
click at [152, 42] on input "text" at bounding box center [129, 43] width 84 height 13
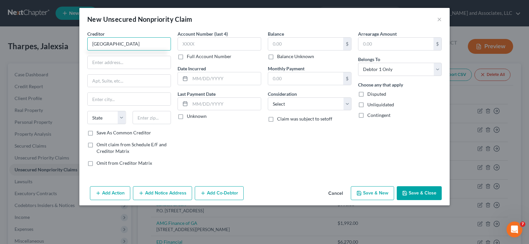
type input "Fairview Park Hospital"
type input "Attn: Billing"
type input "200 Industrial Blvd."
type input "Dublin"
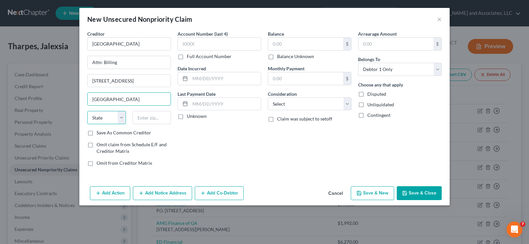
click at [107, 118] on select "State AL AK AR AZ CA CO CT DE DC FL GA GU HI ID IL IN IA KS KY LA ME MD MA MI M…" at bounding box center [106, 117] width 39 height 13
select select "10"
click at [87, 111] on select "State AL AK AR AZ CA CO CT DE DC FL GA GU HI ID IL IN IA KS KY LA ME MD MA MI M…" at bounding box center [106, 117] width 39 height 13
click at [147, 118] on input "text" at bounding box center [152, 117] width 39 height 13
type input "31021"
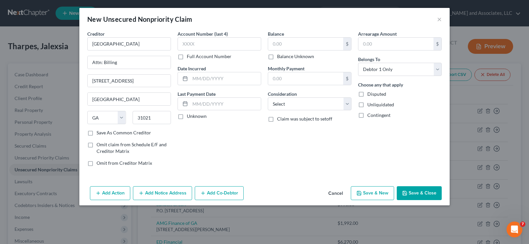
drag, startPoint x: 91, startPoint y: 133, endPoint x: 104, endPoint y: 140, distance: 14.1
click at [97, 133] on label "Save As Common Creditor" at bounding box center [124, 133] width 55 height 7
click at [99, 133] on input "Save As Common Creditor" at bounding box center [101, 132] width 4 height 4
checkbox input "true"
click at [303, 45] on input "text" at bounding box center [305, 44] width 75 height 13
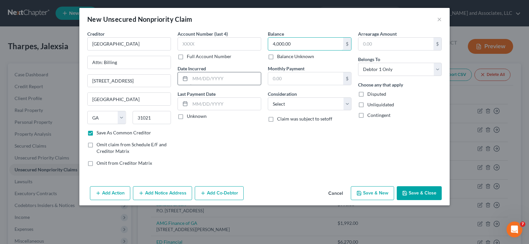
type input "4,000.00"
click at [230, 81] on input "text" at bounding box center [225, 78] width 71 height 13
type input "9/2024"
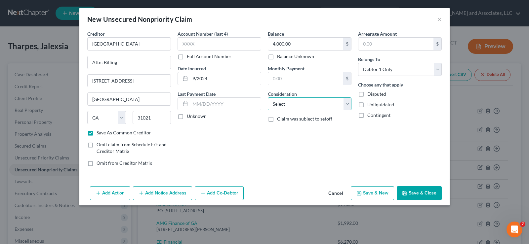
click at [289, 105] on select "Select Cable / Satellite Services Collection Agency Credit Card Debt Debt Couns…" at bounding box center [310, 104] width 84 height 13
select select "9"
click at [268, 98] on select "Select Cable / Satellite Services Collection Agency Credit Card Debt Debt Couns…" at bounding box center [310, 104] width 84 height 13
click at [367, 104] on label "Unliquidated" at bounding box center [380, 105] width 27 height 7
click at [370, 104] on input "Unliquidated" at bounding box center [372, 104] width 4 height 4
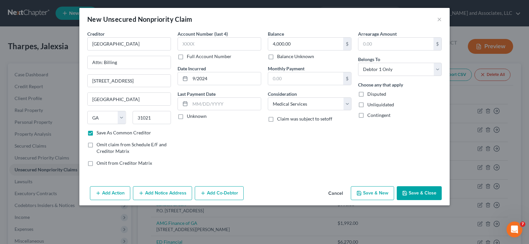
checkbox input "true"
click at [377, 193] on button "Save & New" at bounding box center [372, 194] width 43 height 14
checkbox input "false"
select select "0"
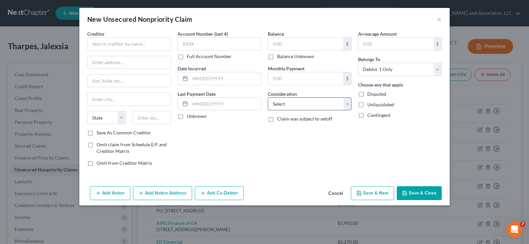
type input "0.00"
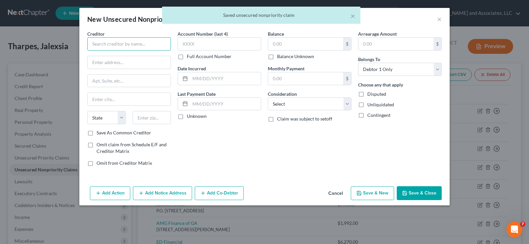
click at [130, 43] on input "text" at bounding box center [129, 43] width 84 height 13
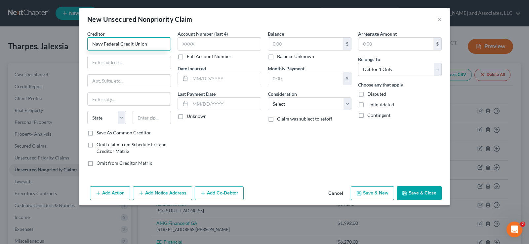
type input "Navy Federal Credit Union"
type input "263 A. Robert C. Daniel Jr. Pkwy."
type input "a"
type input "Augusta"
click at [108, 117] on select "State AL AK AR AZ CA CO CT DE DC FL GA GU HI ID IL IN IA KS KY LA ME MD MA MI M…" at bounding box center [106, 117] width 39 height 13
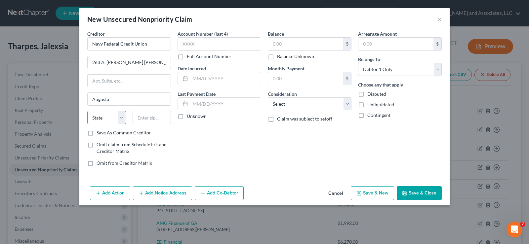
select select "10"
click at [87, 111] on select "State AL AK AR AZ CA CO CT DE DC FL GA GU HI ID IL IN IA KS KY LA ME MD MA MI M…" at bounding box center [106, 117] width 39 height 13
click at [147, 119] on input "text" at bounding box center [152, 117] width 39 height 13
type input "30909"
click at [97, 134] on label "Save As Common Creditor" at bounding box center [124, 133] width 55 height 7
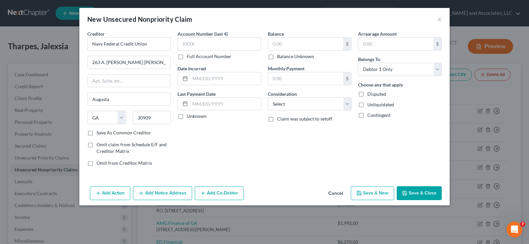
click at [99, 134] on input "Save As Common Creditor" at bounding box center [101, 132] width 4 height 4
checkbox input "true"
click at [288, 40] on input "text" at bounding box center [305, 44] width 75 height 13
type input "500.00"
click at [244, 78] on input "text" at bounding box center [225, 78] width 71 height 13
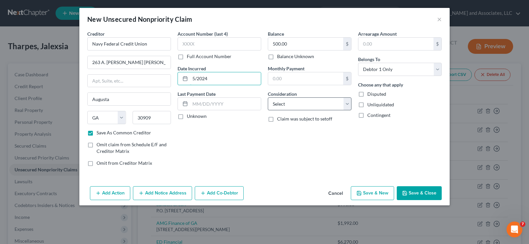
type input "5/2024"
click at [287, 102] on select "Select Cable / Satellite Services Collection Agency Credit Card Debt Debt Couns…" at bounding box center [310, 104] width 84 height 13
select select "14"
click at [268, 98] on select "Select Cable / Satellite Services Collection Agency Credit Card Debt Debt Couns…" at bounding box center [310, 104] width 84 height 13
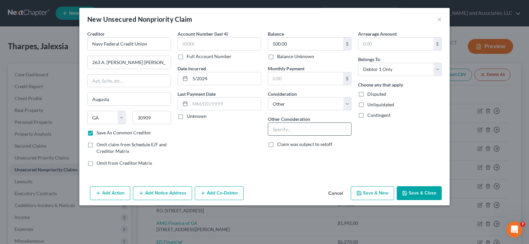
click at [286, 125] on input "text" at bounding box center [309, 129] width 83 height 13
type input "Overdraft Fee"
click at [367, 105] on label "Unliquidated" at bounding box center [380, 105] width 27 height 7
click at [370, 105] on input "Unliquidated" at bounding box center [372, 104] width 4 height 4
click at [372, 192] on button "Save & New" at bounding box center [372, 194] width 43 height 14
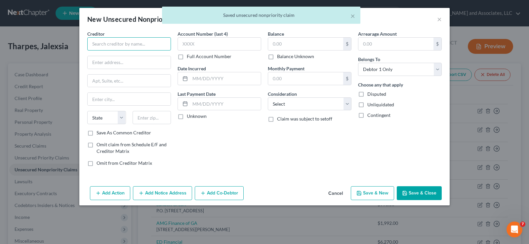
click at [115, 46] on input "text" at bounding box center [129, 43] width 84 height 13
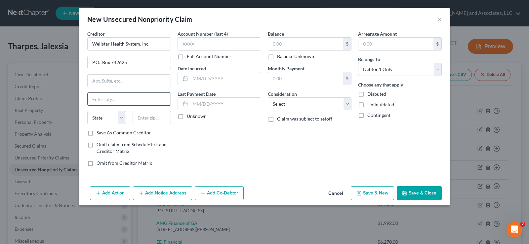
click at [103, 99] on input "text" at bounding box center [129, 99] width 83 height 13
click at [96, 120] on select "State AL AK AR AZ CA CO CT DE DC FL GA GU HI ID IL IN IA KS KY LA ME MD MA MI M…" at bounding box center [106, 117] width 39 height 13
click at [87, 111] on select "State AL AK AR AZ CA CO CT DE DC FL GA GU HI ID IL IN IA KS KY LA ME MD MA MI M…" at bounding box center [106, 117] width 39 height 13
click at [153, 116] on input "text" at bounding box center [152, 117] width 39 height 13
click at [97, 136] on label "Save As Common Creditor" at bounding box center [124, 133] width 55 height 7
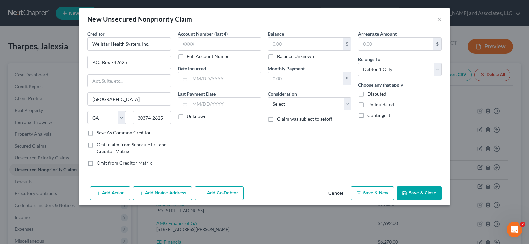
click at [99, 134] on input "Save As Common Creditor" at bounding box center [101, 132] width 4 height 4
click at [282, 45] on input "text" at bounding box center [305, 44] width 75 height 13
click at [208, 78] on input "text" at bounding box center [225, 78] width 71 height 13
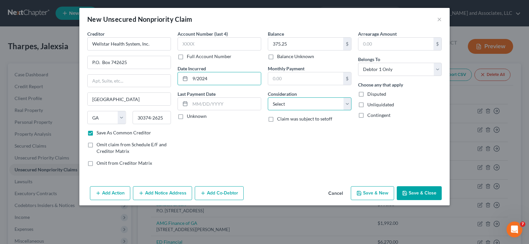
click at [300, 108] on select "Select Cable / Satellite Services Collection Agency Credit Card Debt Debt Couns…" at bounding box center [310, 104] width 84 height 13
click at [268, 98] on select "Select Cable / Satellite Services Collection Agency Credit Card Debt Debt Couns…" at bounding box center [310, 104] width 84 height 13
click at [367, 105] on label "Unliquidated" at bounding box center [380, 105] width 27 height 7
click at [370, 105] on input "Unliquidated" at bounding box center [372, 104] width 4 height 4
click at [428, 193] on button "Save & Close" at bounding box center [419, 194] width 45 height 14
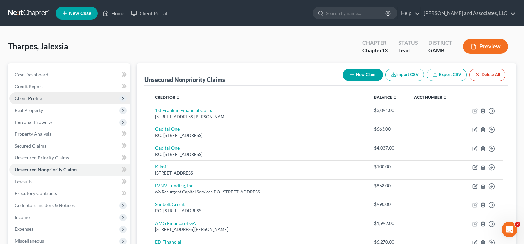
click at [40, 97] on span "Client Profile" at bounding box center [28, 99] width 27 height 6
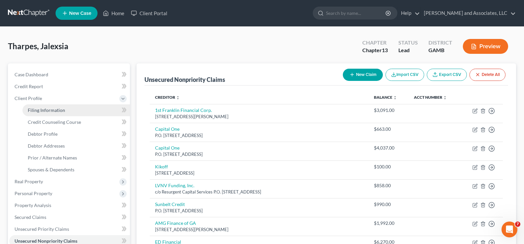
click at [47, 112] on span "Filing Information" at bounding box center [46, 110] width 37 height 6
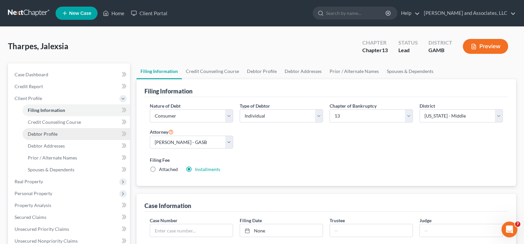
click at [48, 134] on span "Debtor Profile" at bounding box center [43, 134] width 30 height 6
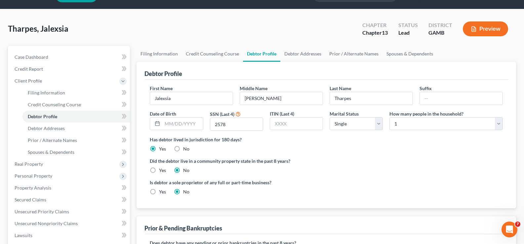
scroll to position [33, 0]
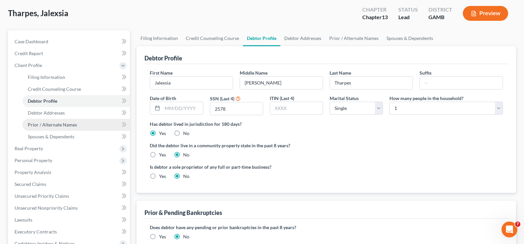
click at [45, 126] on span "Prior / Alternate Names" at bounding box center [52, 125] width 49 height 6
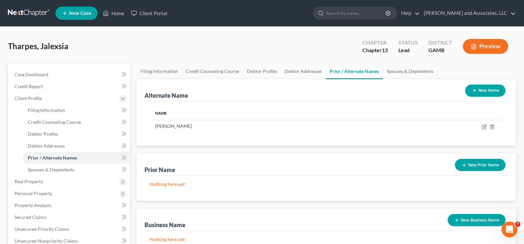
click at [488, 91] on button "New Name" at bounding box center [485, 91] width 40 height 12
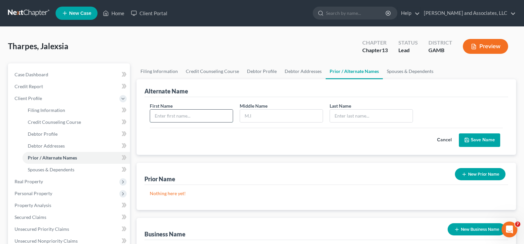
click at [176, 117] on input "text" at bounding box center [191, 116] width 83 height 13
click at [478, 141] on button "Save Name" at bounding box center [479, 141] width 41 height 14
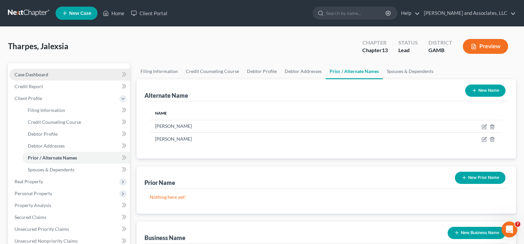
click at [38, 73] on span "Case Dashboard" at bounding box center [32, 75] width 34 height 6
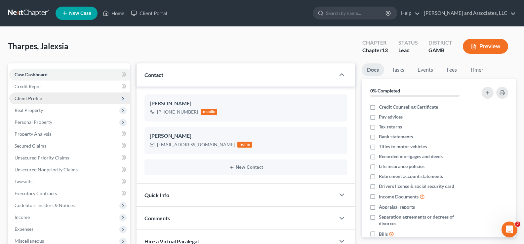
click at [32, 97] on span "Client Profile" at bounding box center [28, 99] width 27 height 6
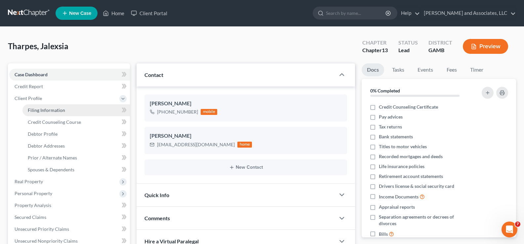
click at [46, 110] on span "Filing Information" at bounding box center [46, 110] width 37 height 6
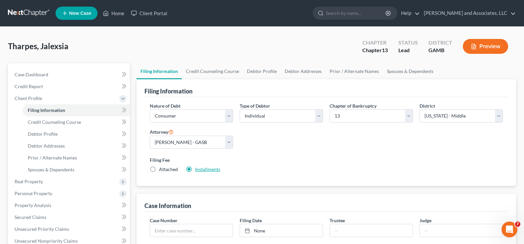
click at [204, 171] on link "Installments" at bounding box center [207, 170] width 25 height 6
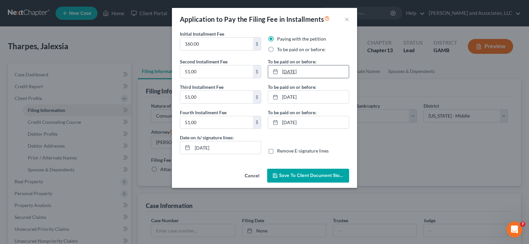
click at [289, 73] on link "9/30/2025" at bounding box center [308, 71] width 81 height 13
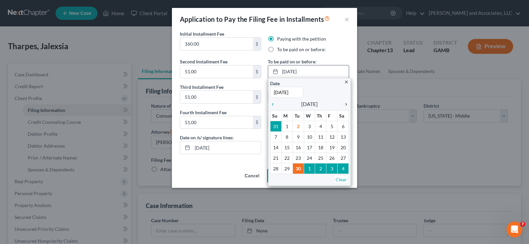
click at [347, 103] on icon "chevron_right" at bounding box center [344, 104] width 9 height 5
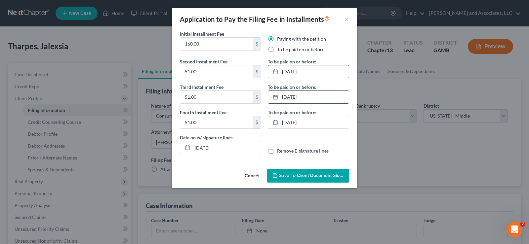
click at [302, 97] on link "10/31/2025" at bounding box center [308, 97] width 81 height 13
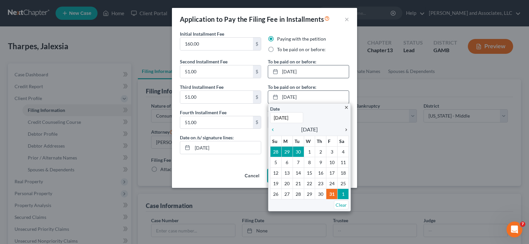
click at [345, 129] on icon "chevron_right" at bounding box center [344, 129] width 9 height 5
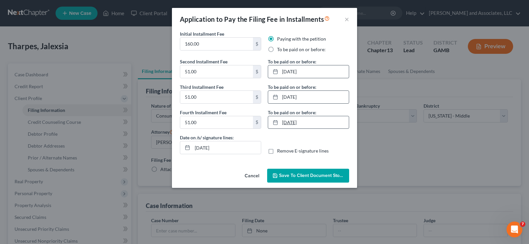
click at [294, 121] on link "11/28/2025" at bounding box center [308, 122] width 81 height 13
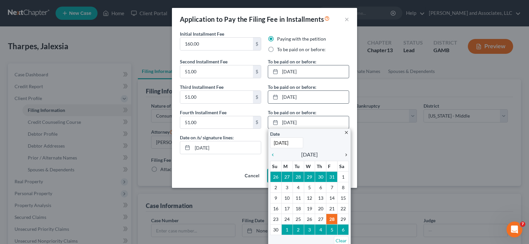
click at [344, 155] on icon "chevron_right" at bounding box center [344, 154] width 9 height 5
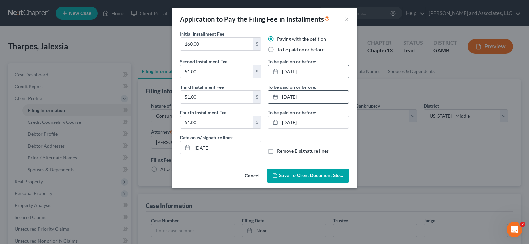
click at [324, 177] on span "Save to Client Document Storage" at bounding box center [314, 176] width 70 height 6
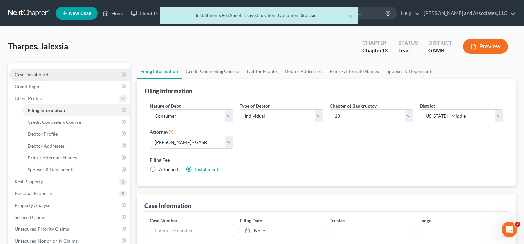
click at [40, 76] on span "Case Dashboard" at bounding box center [32, 75] width 34 height 6
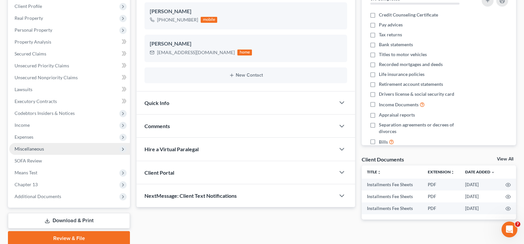
scroll to position [119, 0]
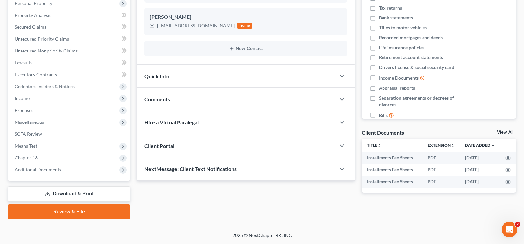
click at [81, 194] on link "Download & Print" at bounding box center [69, 195] width 122 height 16
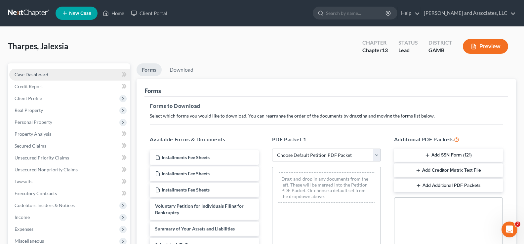
click at [26, 76] on span "Case Dashboard" at bounding box center [32, 75] width 34 height 6
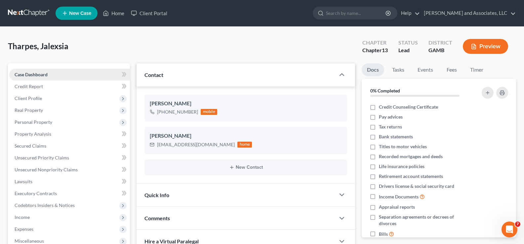
click at [25, 76] on span "Case Dashboard" at bounding box center [31, 75] width 33 height 6
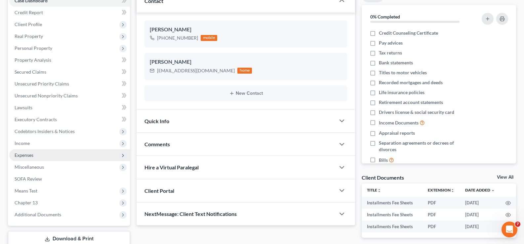
scroll to position [119, 0]
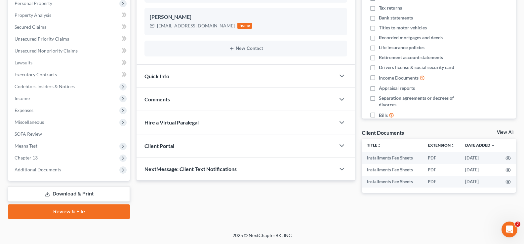
click at [78, 195] on link "Download & Print" at bounding box center [69, 195] width 122 height 16
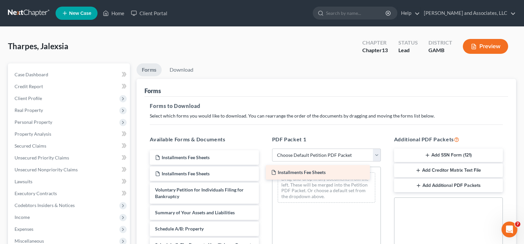
drag, startPoint x: 202, startPoint y: 159, endPoint x: 319, endPoint y: 174, distance: 117.0
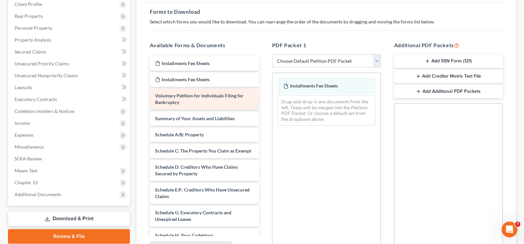
scroll to position [99, 0]
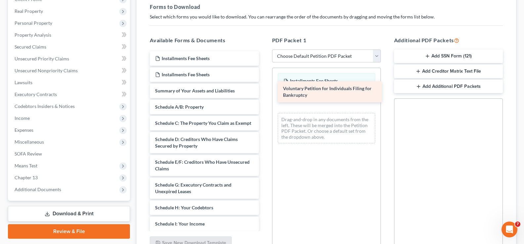
drag, startPoint x: 185, startPoint y: 95, endPoint x: 313, endPoint y: 93, distance: 128.0
click at [264, 93] on div "Voluntary Petition for Individuals Filing for Bankruptcy Installments Fee Sheet…" at bounding box center [204, 219] width 119 height 336
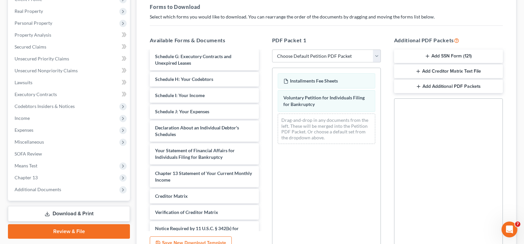
scroll to position [132, 0]
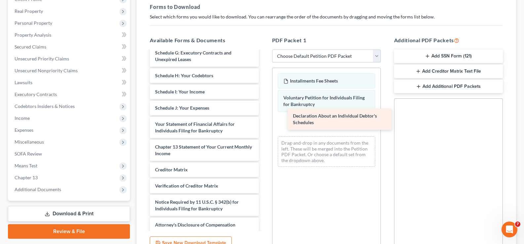
drag, startPoint x: 197, startPoint y: 137, endPoint x: 335, endPoint y: 122, distance: 138.1
click at [264, 122] on div "Declaration About an Individual Debtor's Schedules Installments Fee Sheets Inst…" at bounding box center [204, 76] width 119 height 314
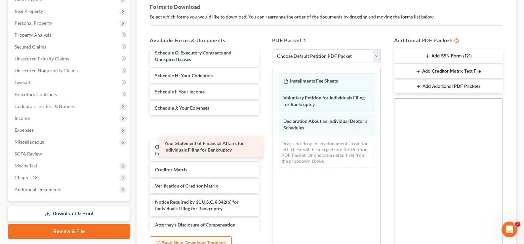
scroll to position [119, 0]
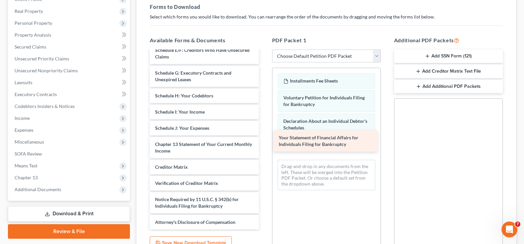
drag, startPoint x: 208, startPoint y: 138, endPoint x: 332, endPoint y: 144, distance: 123.9
click at [264, 144] on div "Your Statement of Financial Affairs for Individuals Filing for Bankruptcy Insta…" at bounding box center [204, 84] width 119 height 291
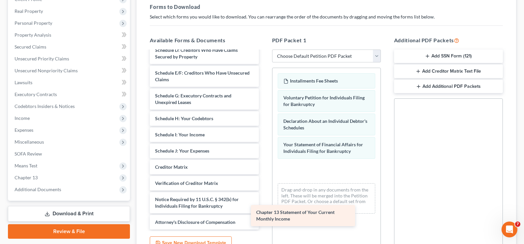
scroll to position [96, 0]
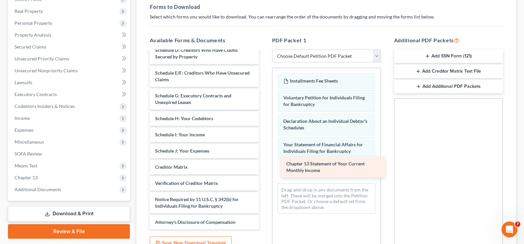
drag, startPoint x: 212, startPoint y: 149, endPoint x: 344, endPoint y: 169, distance: 132.8
click at [264, 169] on div "Chapter 13 Statement of Your Current Monthly Income Installments Fee Sheets Ins…" at bounding box center [204, 96] width 119 height 268
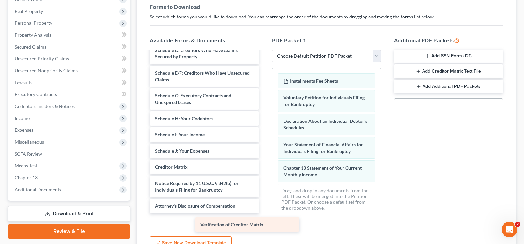
scroll to position [80, 0]
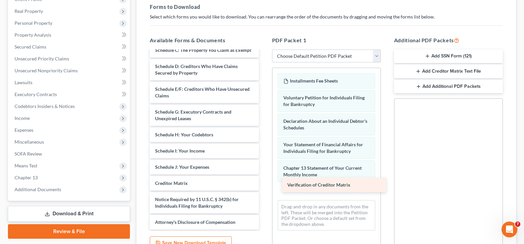
drag, startPoint x: 194, startPoint y: 183, endPoint x: 323, endPoint y: 186, distance: 129.4
click at [264, 185] on div "Verification of Creditor Matrix Installments Fee Sheets Installments Fee Sheets…" at bounding box center [204, 104] width 119 height 252
click at [323, 186] on span "Verification of Creditor Matrix" at bounding box center [318, 185] width 63 height 6
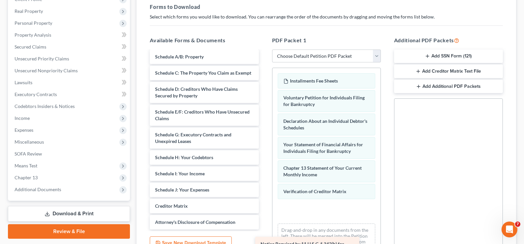
scroll to position [57, 0]
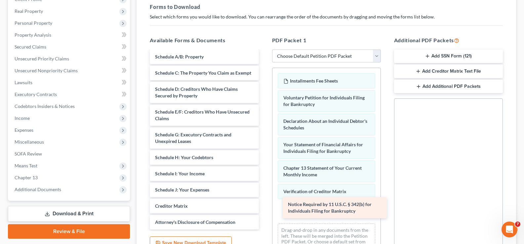
drag, startPoint x: 203, startPoint y: 204, endPoint x: 336, endPoint y: 209, distance: 133.1
click at [264, 209] on div "Notice Required by 11 U.S.C. § 342(b) for Individuals Filing for Bankruptcy Ins…" at bounding box center [204, 115] width 119 height 229
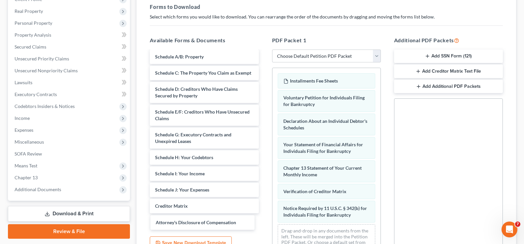
scroll to position [41, 0]
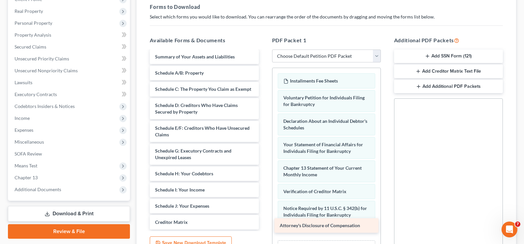
drag, startPoint x: 205, startPoint y: 220, endPoint x: 330, endPoint y: 223, distance: 124.7
click at [264, 223] on div "Attorney's Disclosure of Compensation Installments Fee Sheets Installments Fee …" at bounding box center [204, 123] width 119 height 213
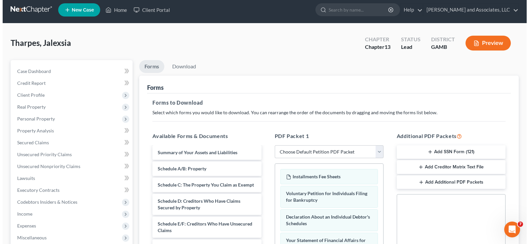
scroll to position [0, 0]
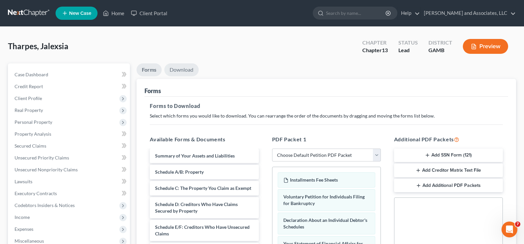
click at [191, 71] on link "Download" at bounding box center [181, 70] width 34 height 13
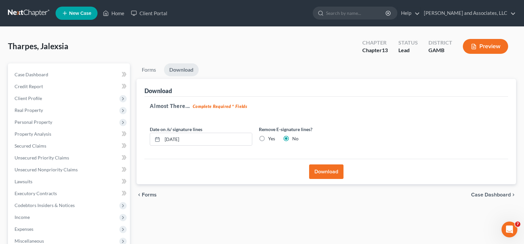
click at [330, 170] on button "Download" at bounding box center [326, 172] width 34 height 15
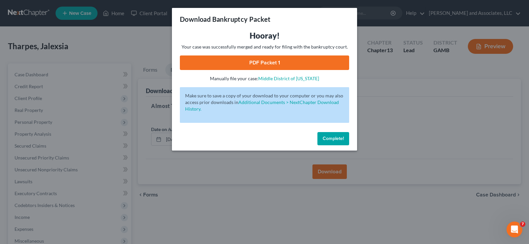
click at [287, 62] on link "PDF Packet 1" at bounding box center [264, 63] width 169 height 15
click at [332, 139] on span "Complete!" at bounding box center [333, 139] width 21 height 6
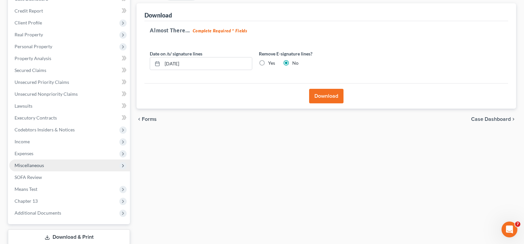
scroll to position [99, 0]
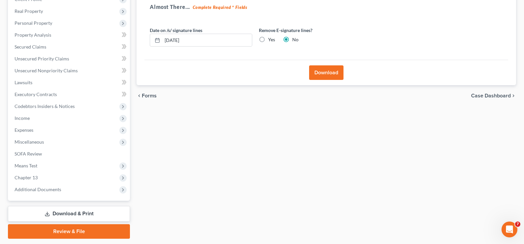
click at [78, 214] on link "Download & Print" at bounding box center [69, 214] width 122 height 16
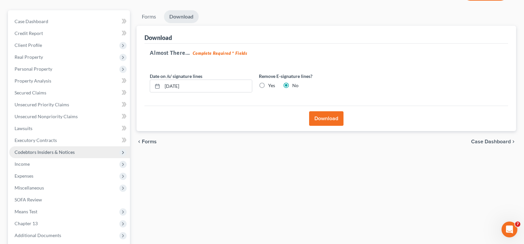
scroll to position [0, 0]
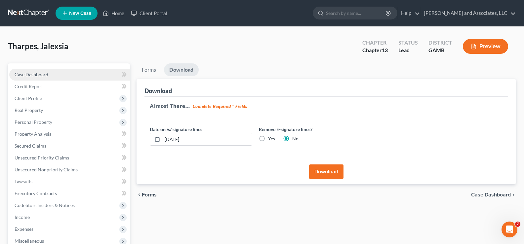
click at [35, 70] on link "Case Dashboard" at bounding box center [69, 75] width 121 height 12
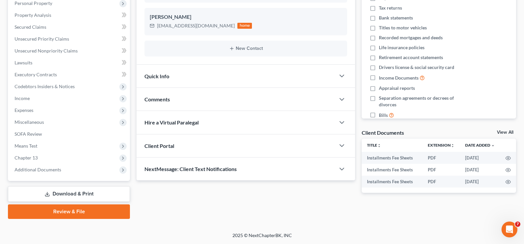
click at [84, 193] on link "Download & Print" at bounding box center [69, 195] width 122 height 16
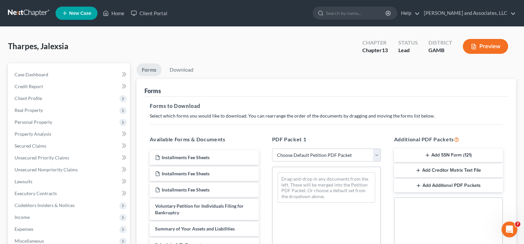
click at [455, 157] on button "Add SSN Form (121)" at bounding box center [448, 156] width 109 height 14
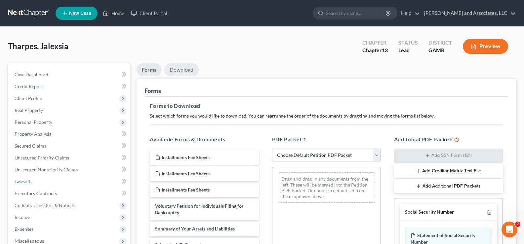
click at [183, 72] on link "Download" at bounding box center [181, 70] width 34 height 13
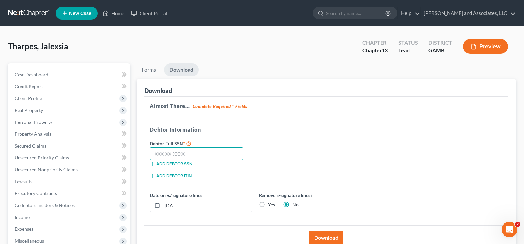
click at [181, 153] on input "text" at bounding box center [197, 154] width 94 height 13
click at [332, 239] on button "Download" at bounding box center [326, 238] width 34 height 15
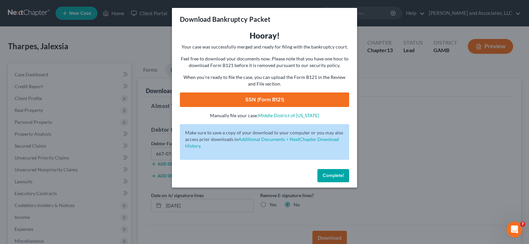
click at [305, 94] on link "SSN (Form B121)" at bounding box center [264, 100] width 169 height 15
drag, startPoint x: 338, startPoint y: 177, endPoint x: 331, endPoint y: 175, distance: 7.6
click at [338, 177] on span "Complete!" at bounding box center [333, 176] width 21 height 6
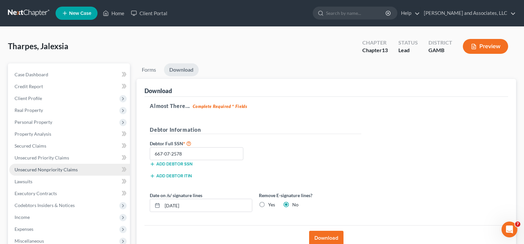
click at [37, 172] on span "Unsecured Nonpriority Claims" at bounding box center [46, 170] width 63 height 6
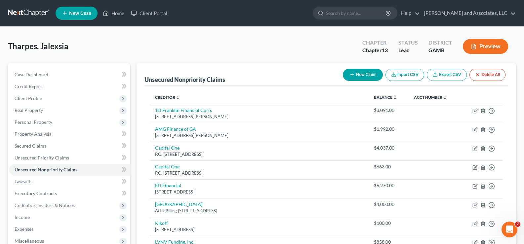
click at [357, 75] on button "New Claim" at bounding box center [363, 75] width 40 height 12
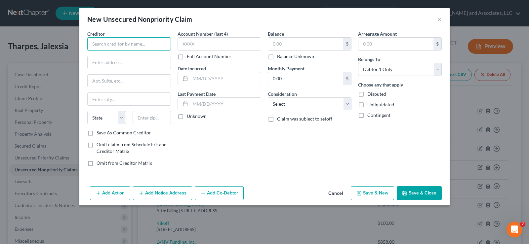
click at [121, 42] on input "text" at bounding box center [129, 43] width 84 height 13
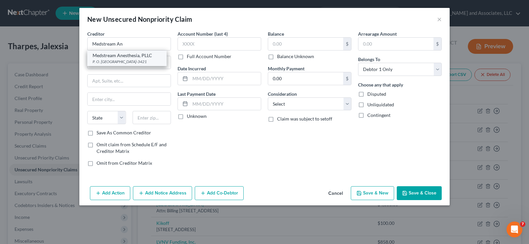
click at [122, 60] on div "P. O. Box 63421, Charlotte, NC 282263-3421" at bounding box center [127, 62] width 69 height 6
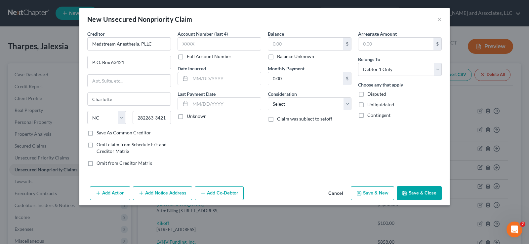
click at [97, 135] on label "Save As Common Creditor" at bounding box center [124, 133] width 55 height 7
click at [99, 134] on input "Save As Common Creditor" at bounding box center [101, 132] width 4 height 4
click at [284, 42] on input "text" at bounding box center [305, 44] width 75 height 13
click at [297, 104] on select "Select Cable / Satellite Services Collection Agency Credit Card Debt Debt Couns…" at bounding box center [310, 104] width 84 height 13
click at [268, 98] on select "Select Cable / Satellite Services Collection Agency Credit Card Debt Debt Couns…" at bounding box center [310, 104] width 84 height 13
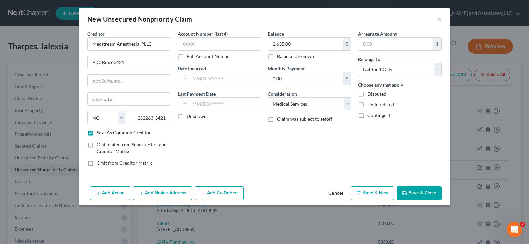
click at [367, 104] on label "Unliquidated" at bounding box center [380, 105] width 27 height 7
click at [370, 104] on input "Unliquidated" at bounding box center [372, 104] width 4 height 4
click at [194, 81] on input "text" at bounding box center [225, 78] width 71 height 13
click at [417, 190] on button "Save & Close" at bounding box center [419, 194] width 45 height 14
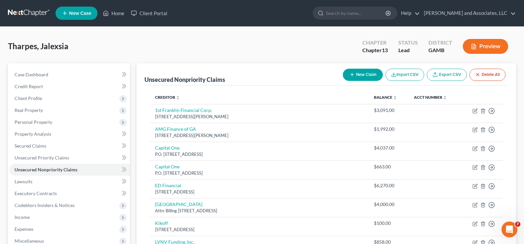
click at [123, 0] on nav "Home New Case Client Portal Arthur L. Walker and Associates, LLC lgibson@arthur…" at bounding box center [262, 13] width 524 height 26
drag, startPoint x: 119, startPoint y: 7, endPoint x: 117, endPoint y: 11, distance: 4.0
click at [119, 7] on link "Home" at bounding box center [114, 13] width 28 height 12
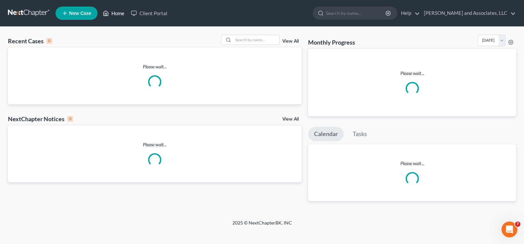
click at [117, 11] on link "Home" at bounding box center [114, 13] width 28 height 12
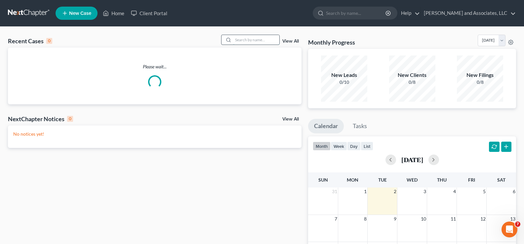
click at [247, 40] on input "search" at bounding box center [256, 40] width 46 height 10
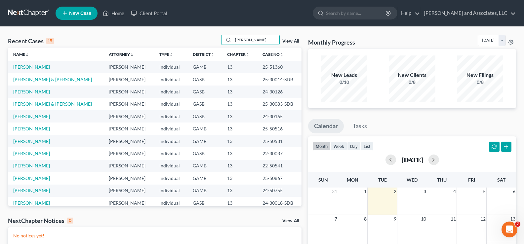
click at [42, 67] on link "[PERSON_NAME]" at bounding box center [31, 67] width 37 height 6
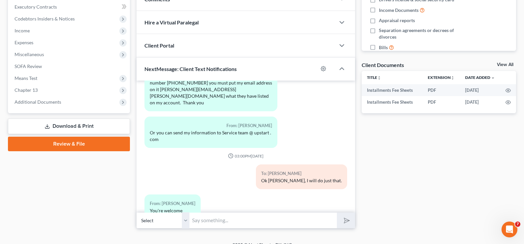
scroll to position [196, 0]
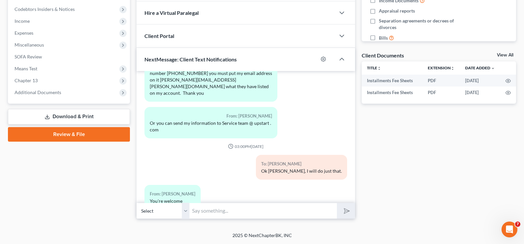
drag, startPoint x: 212, startPoint y: 214, endPoint x: 164, endPoint y: 199, distance: 50.3
click at [212, 216] on input "text" at bounding box center [264, 211] width 148 height 16
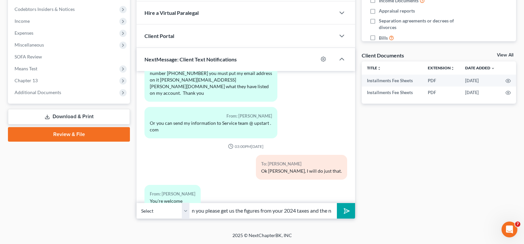
scroll to position [0, 231]
click at [337, 203] on button "submit" at bounding box center [346, 211] width 18 height 16
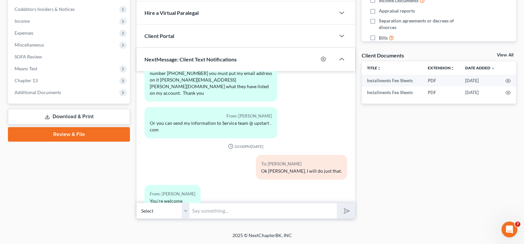
scroll to position [344, 0]
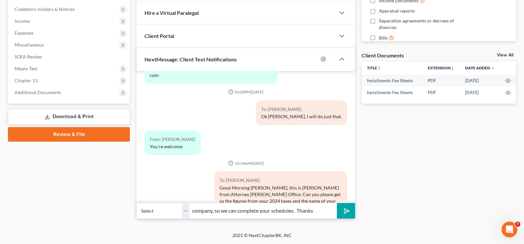
click at [348, 212] on polygon "submit" at bounding box center [346, 211] width 8 height 8
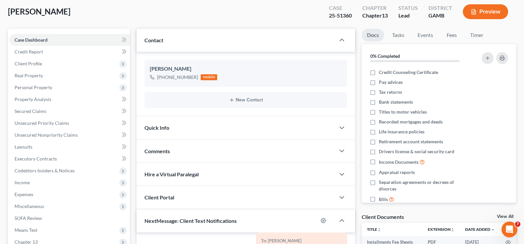
scroll to position [0, 0]
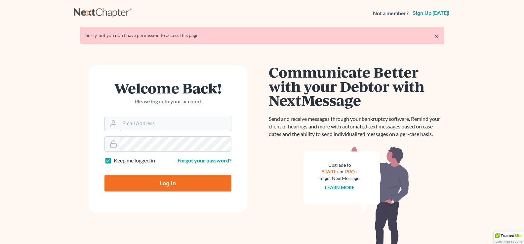
type input "[EMAIL_ADDRESS][DOMAIN_NAME]"
click at [181, 184] on input "Log In" at bounding box center [168, 183] width 127 height 17
type input "Thinking..."
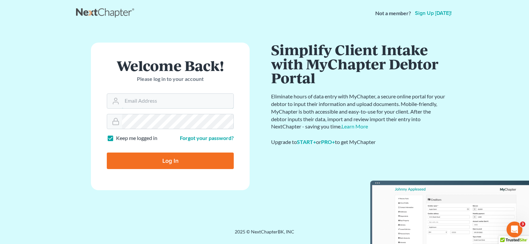
type input "[EMAIL_ADDRESS][DOMAIN_NAME]"
click at [184, 162] on input "Log In" at bounding box center [170, 161] width 127 height 17
type input "Thinking..."
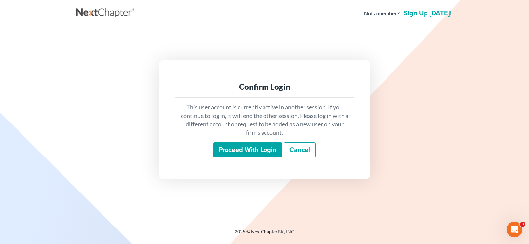
click at [249, 156] on input "Proceed with login" at bounding box center [247, 150] width 69 height 15
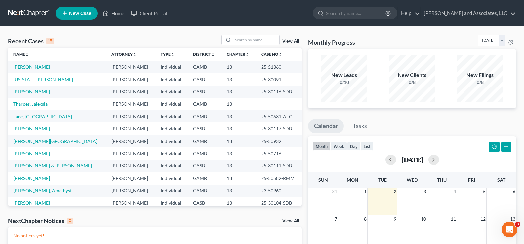
click at [257, 46] on div "Recent Cases 15 View All" at bounding box center [155, 41] width 294 height 13
click at [258, 41] on input "search" at bounding box center [256, 40] width 46 height 10
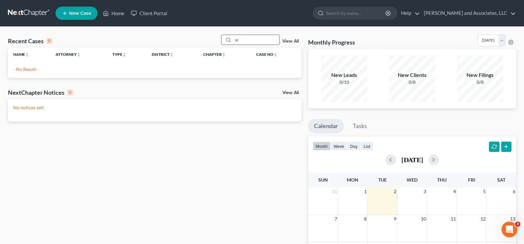
type input "s"
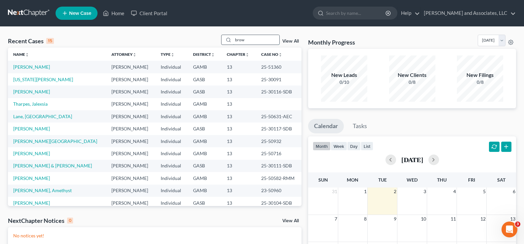
type input "brown"
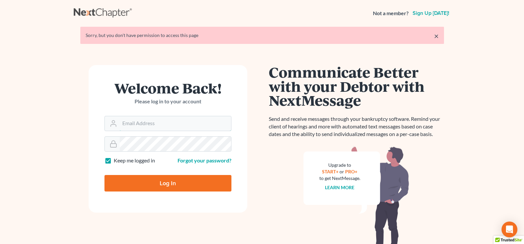
type input "[EMAIL_ADDRESS][DOMAIN_NAME]"
click at [216, 185] on input "Log In" at bounding box center [168, 183] width 127 height 17
type input "Thinking..."
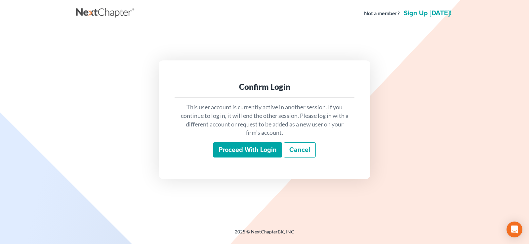
click at [257, 149] on input "Proceed with login" at bounding box center [247, 150] width 69 height 15
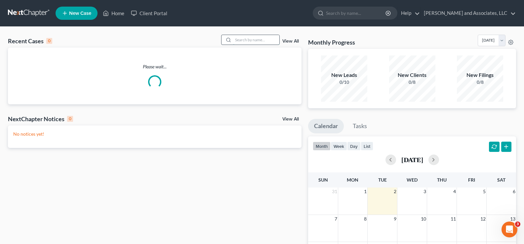
click at [251, 38] on input "search" at bounding box center [256, 40] width 46 height 10
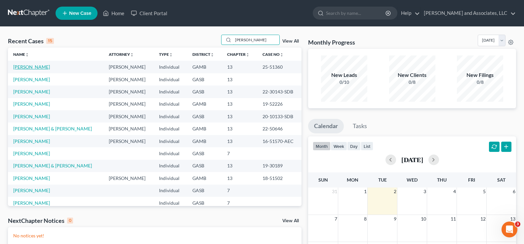
type input "patricia"
click at [34, 66] on link "Williams, Patricia" at bounding box center [31, 67] width 37 height 6
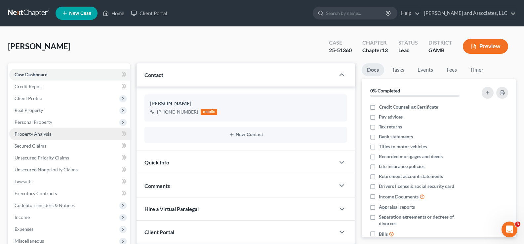
scroll to position [509, 0]
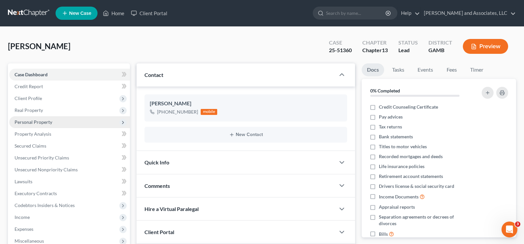
click at [35, 124] on span "Personal Property" at bounding box center [34, 122] width 38 height 6
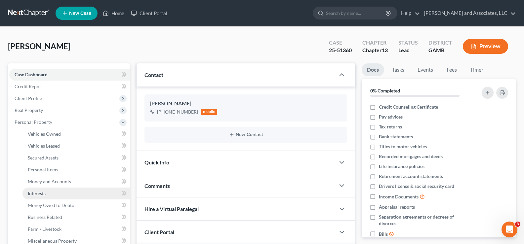
click at [42, 194] on span "Interests" at bounding box center [37, 194] width 18 height 6
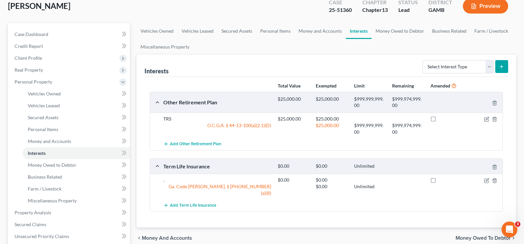
scroll to position [66, 0]
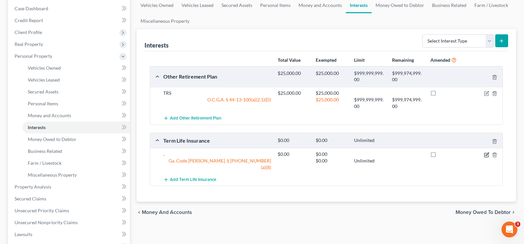
click at [486, 154] on icon "button" at bounding box center [486, 154] width 5 height 5
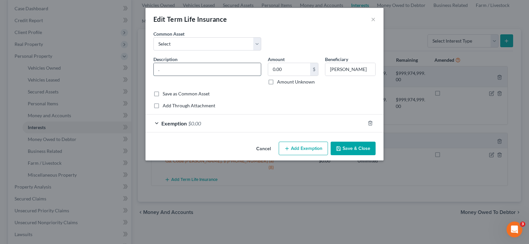
click at [176, 68] on input "." at bounding box center [207, 69] width 107 height 13
type input "Metlife Insurance"
click at [360, 147] on button "Save & Close" at bounding box center [353, 149] width 45 height 14
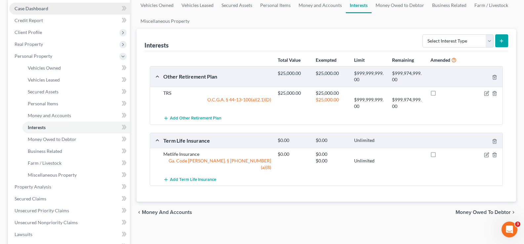
click at [35, 9] on span "Case Dashboard" at bounding box center [32, 9] width 34 height 6
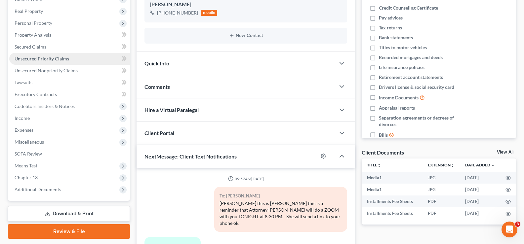
scroll to position [509, 0]
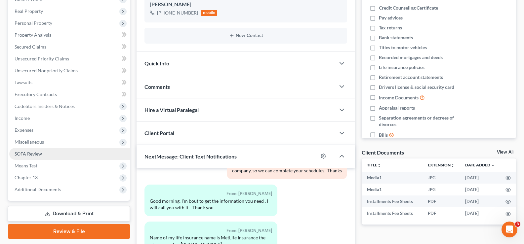
click at [31, 154] on span "SOFA Review" at bounding box center [28, 154] width 27 height 6
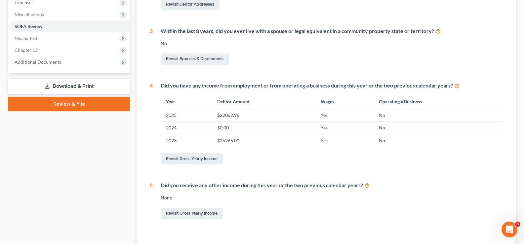
scroll to position [265, 0]
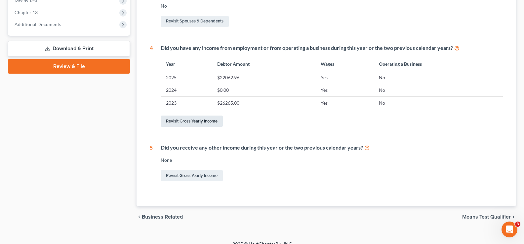
click at [199, 121] on link "Revisit Gross Yearly Income" at bounding box center [192, 121] width 62 height 11
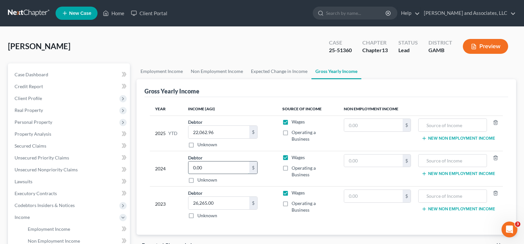
click at [214, 172] on input "0.00" at bounding box center [219, 168] width 61 height 13
type input "33,222.69"
click at [40, 75] on span "Case Dashboard" at bounding box center [32, 75] width 34 height 6
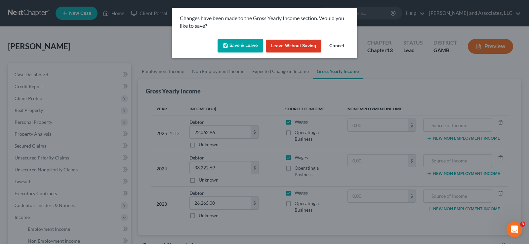
click at [234, 50] on button "Save & Leave" at bounding box center [241, 46] width 46 height 14
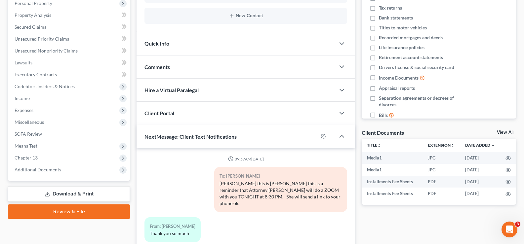
scroll to position [509, 0]
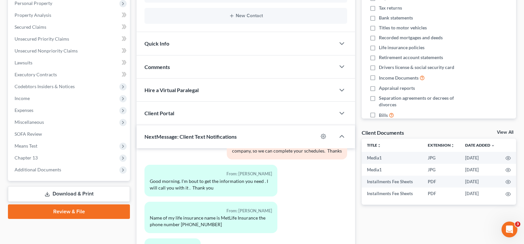
click at [72, 195] on link "Download & Print" at bounding box center [69, 195] width 122 height 16
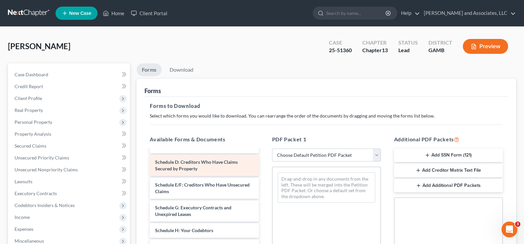
scroll to position [33, 0]
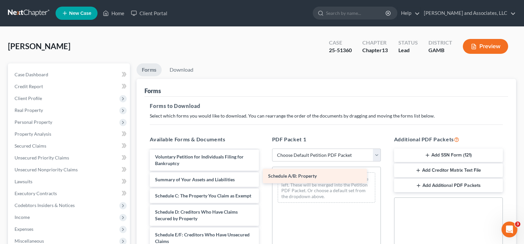
drag, startPoint x: 178, startPoint y: 195, endPoint x: 292, endPoint y: 174, distance: 116.1
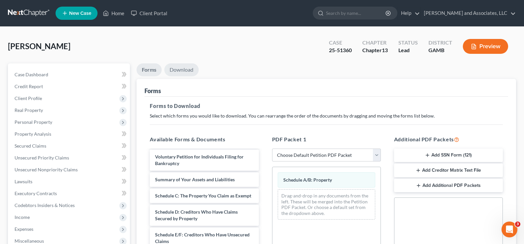
click at [189, 72] on link "Download" at bounding box center [181, 70] width 34 height 13
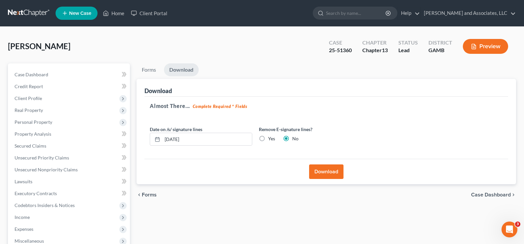
click at [321, 169] on button "Download" at bounding box center [326, 172] width 34 height 15
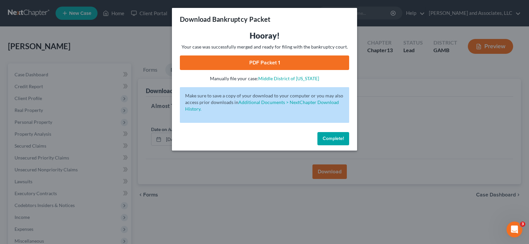
click at [286, 63] on link "PDF Packet 1" at bounding box center [264, 63] width 169 height 15
click at [334, 138] on span "Complete!" at bounding box center [333, 139] width 21 height 6
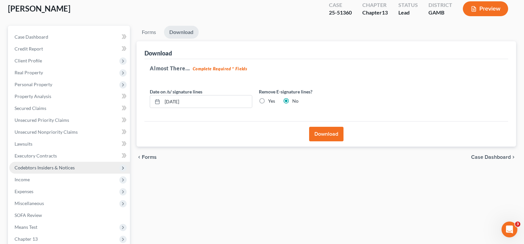
scroll to position [119, 0]
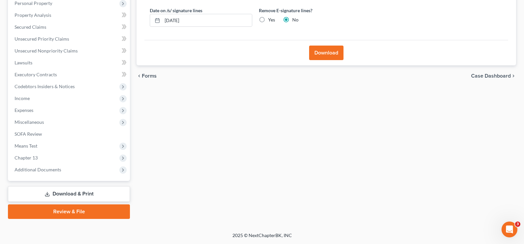
click at [78, 191] on link "Download & Print" at bounding box center [69, 195] width 122 height 16
click at [77, 194] on link "Download & Print" at bounding box center [69, 195] width 122 height 16
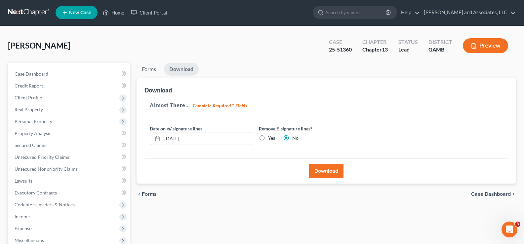
scroll to position [0, 0]
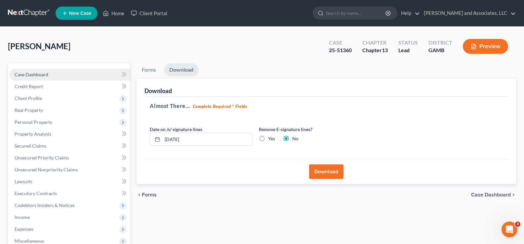
click at [40, 76] on span "Case Dashboard" at bounding box center [32, 75] width 34 height 6
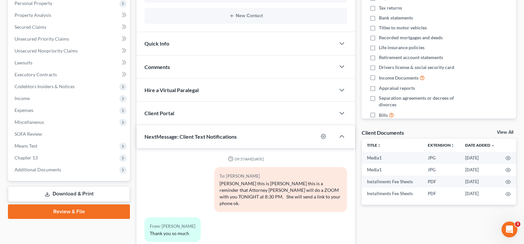
scroll to position [509, 0]
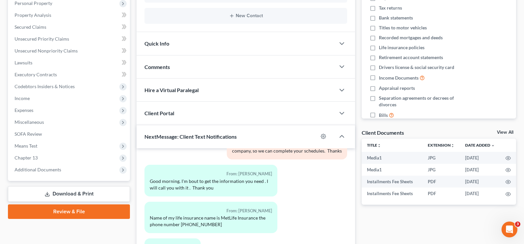
click at [84, 192] on link "Download & Print" at bounding box center [69, 195] width 122 height 16
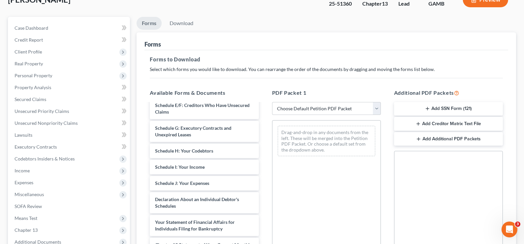
scroll to position [132, 0]
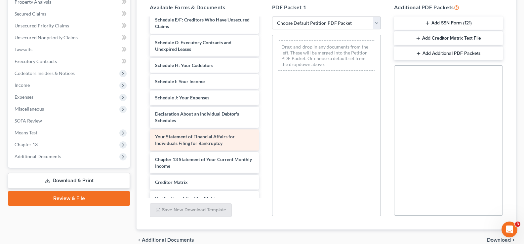
click at [193, 143] on span "Your Statement of Financial Affairs for Individuals Filing for Bankruptcy" at bounding box center [195, 140] width 80 height 12
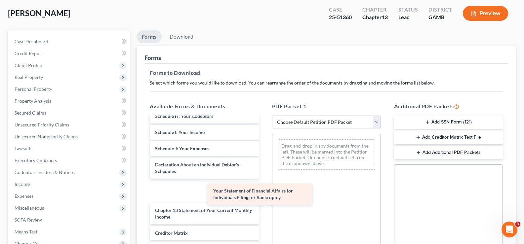
scroll to position [164, 0]
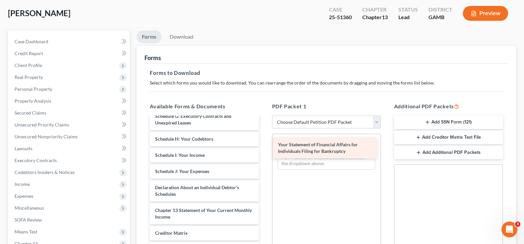
drag, startPoint x: 188, startPoint y: 194, endPoint x: 311, endPoint y: 151, distance: 130.3
click at [264, 151] on div "Your Statement of Financial Affairs for Individuals Filing for Bankruptcy Insta…" at bounding box center [204, 128] width 119 height 336
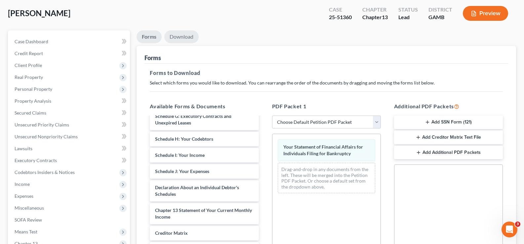
click at [189, 38] on link "Download" at bounding box center [181, 36] width 34 height 13
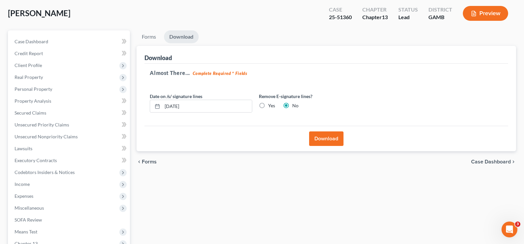
click at [332, 141] on button "Download" at bounding box center [326, 139] width 34 height 15
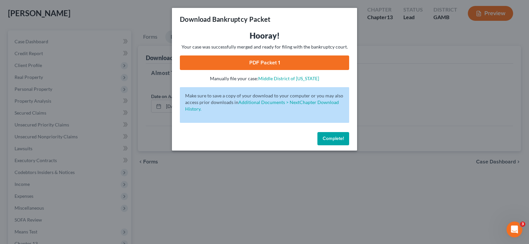
click at [289, 59] on link "PDF Packet 1" at bounding box center [264, 63] width 169 height 15
click at [327, 140] on span "Complete!" at bounding box center [333, 139] width 21 height 6
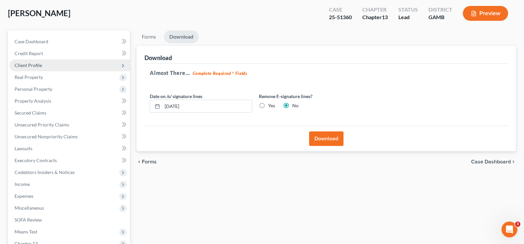
scroll to position [0, 0]
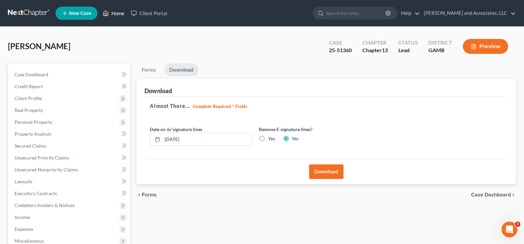
click at [120, 14] on link "Home" at bounding box center [114, 13] width 28 height 12
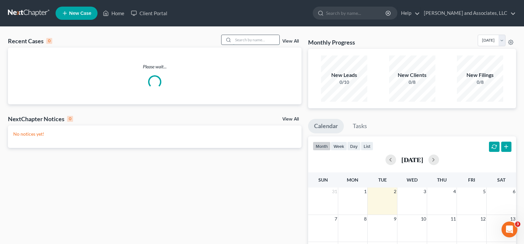
click at [240, 36] on input "search" at bounding box center [256, 40] width 46 height 10
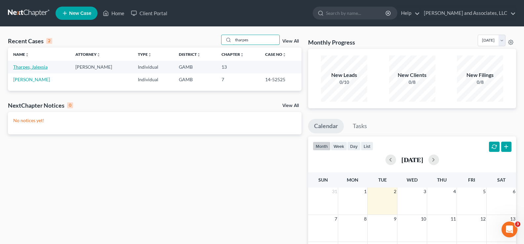
type input "tharpes"
drag, startPoint x: 38, startPoint y: 69, endPoint x: 40, endPoint y: 75, distance: 6.6
click at [38, 69] on link "Tharpes, Jalexsia" at bounding box center [30, 67] width 34 height 6
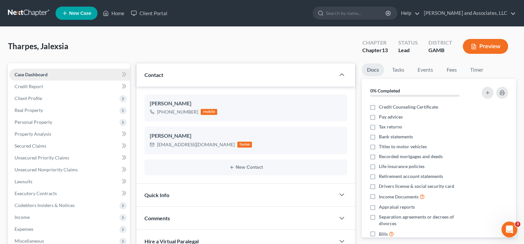
click at [44, 78] on link "Case Dashboard" at bounding box center [69, 75] width 121 height 12
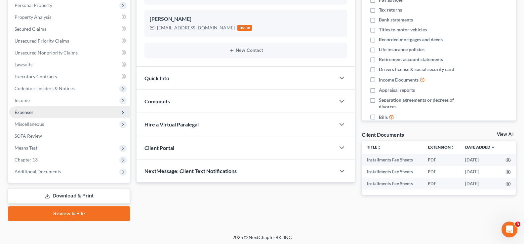
scroll to position [119, 0]
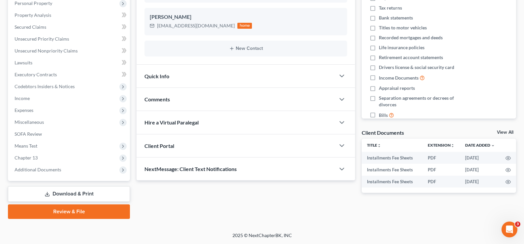
click at [66, 195] on link "Download & Print" at bounding box center [69, 195] width 122 height 16
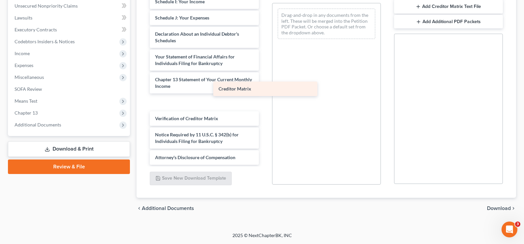
scroll to position [187, 0]
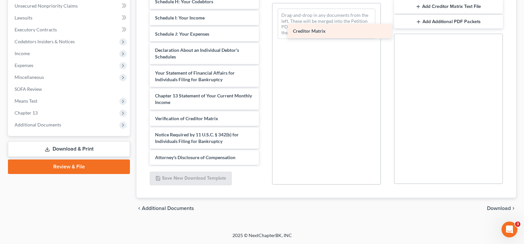
drag, startPoint x: 195, startPoint y: 103, endPoint x: 333, endPoint y: 31, distance: 155.3
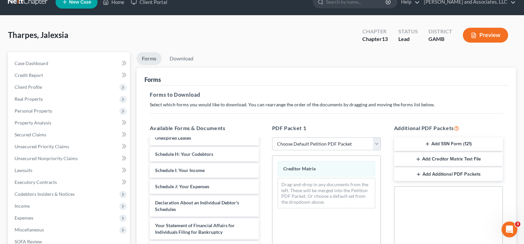
scroll to position [0, 0]
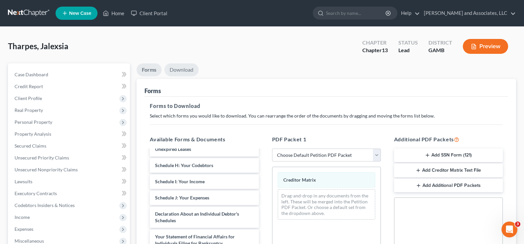
click at [186, 72] on link "Download" at bounding box center [181, 70] width 34 height 13
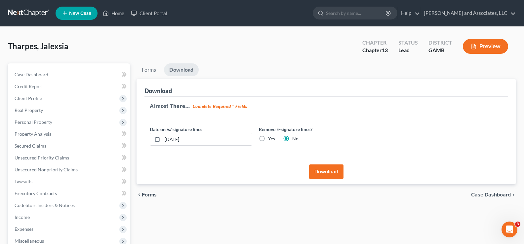
click at [325, 169] on button "Download" at bounding box center [326, 172] width 34 height 15
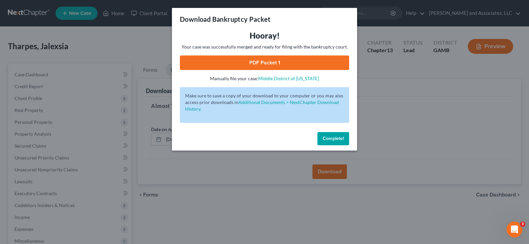
click at [277, 65] on link "PDF Packet 1" at bounding box center [264, 63] width 169 height 15
click at [330, 142] on button "Complete!" at bounding box center [334, 138] width 32 height 13
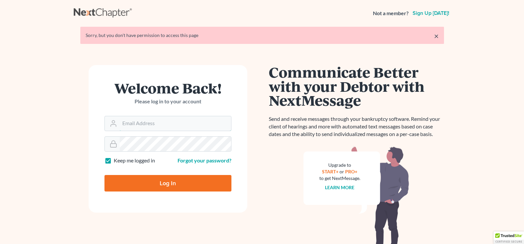
type input "[EMAIL_ADDRESS][DOMAIN_NAME]"
click at [203, 181] on input "Log In" at bounding box center [168, 183] width 127 height 17
type input "Thinking..."
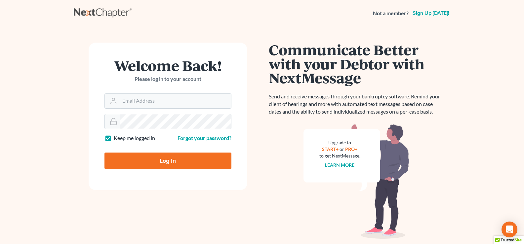
type input "[EMAIL_ADDRESS][DOMAIN_NAME]"
click at [181, 162] on input "Log In" at bounding box center [168, 161] width 127 height 17
type input "Thinking..."
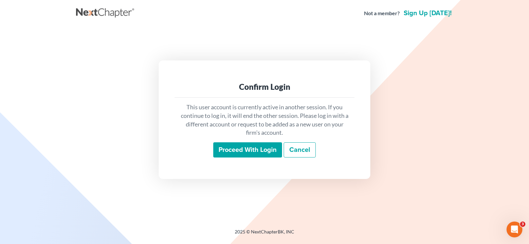
click at [244, 152] on input "Proceed with login" at bounding box center [247, 150] width 69 height 15
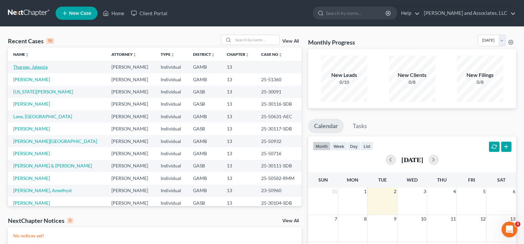
click at [28, 66] on link "Tharpes, Jalexsia" at bounding box center [30, 67] width 34 height 6
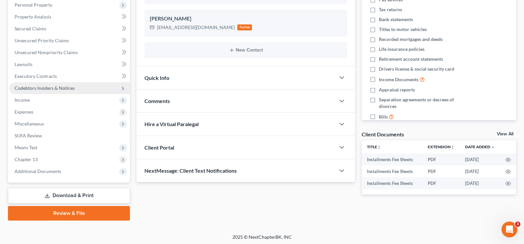
scroll to position [119, 0]
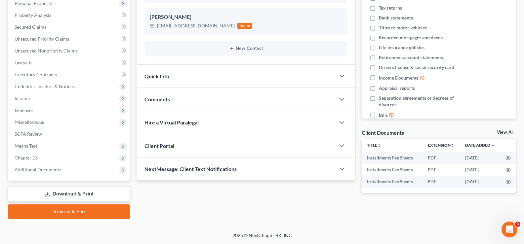
click at [80, 192] on link "Download & Print" at bounding box center [69, 195] width 122 height 16
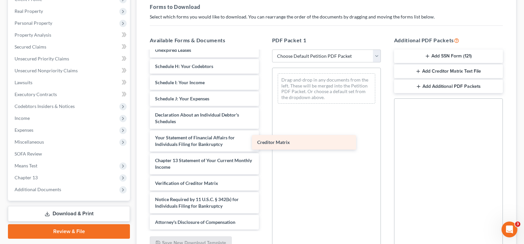
scroll to position [187, 0]
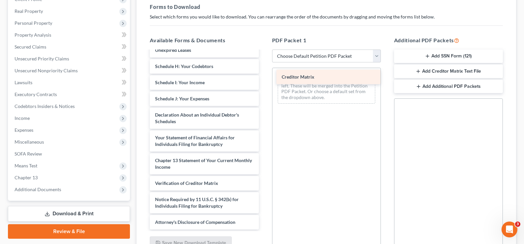
drag, startPoint x: 193, startPoint y: 175, endPoint x: 320, endPoint y: 79, distance: 158.5
click at [264, 79] on div "Creditor Matrix Installments Fee Sheets Installments Fee Sheets Installments Fe…" at bounding box center [204, 50] width 119 height 359
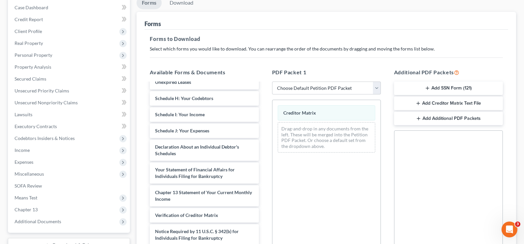
scroll to position [0, 0]
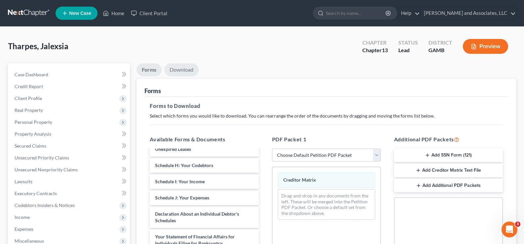
click at [183, 66] on link "Download" at bounding box center [181, 70] width 34 height 13
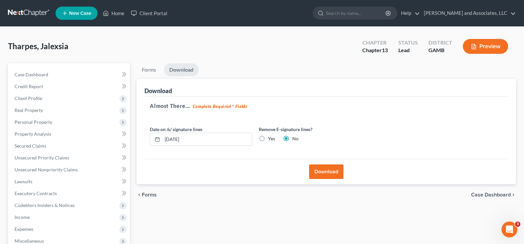
click at [332, 174] on button "Download" at bounding box center [326, 172] width 34 height 15
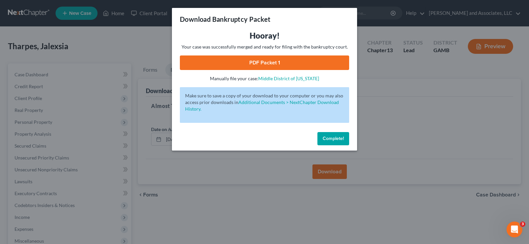
click at [309, 64] on link "PDF Packet 1" at bounding box center [264, 63] width 169 height 15
click at [331, 141] on span "Complete!" at bounding box center [333, 139] width 21 height 6
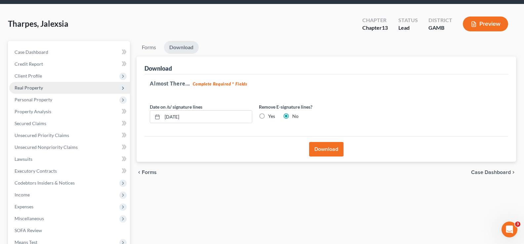
scroll to position [20, 0]
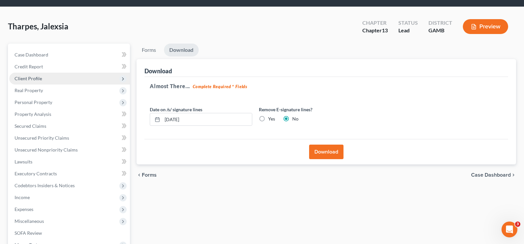
click at [25, 80] on span "Client Profile" at bounding box center [28, 79] width 27 height 6
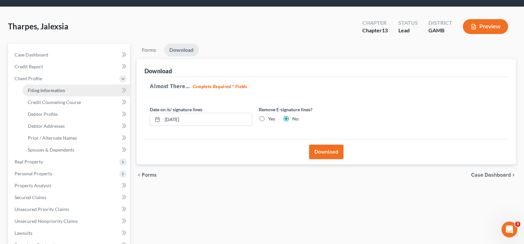
click at [43, 89] on span "Filing Information" at bounding box center [46, 91] width 37 height 6
select select "1"
select select "0"
select select "3"
select select "10"
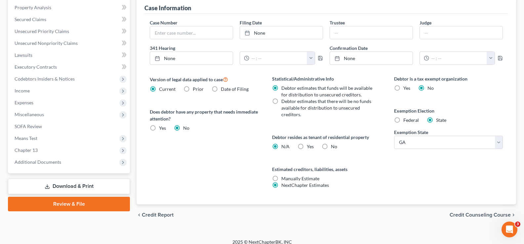
scroll to position [198, 0]
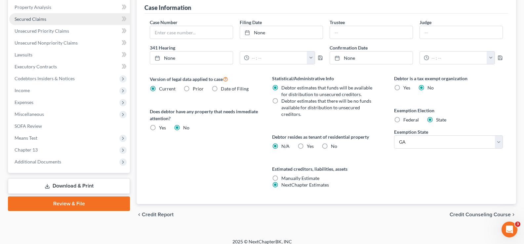
click at [39, 23] on link "Secured Claims" at bounding box center [69, 19] width 121 height 12
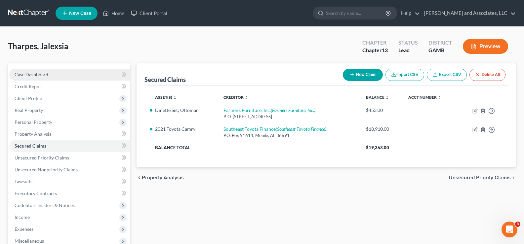
click at [43, 78] on link "Case Dashboard" at bounding box center [69, 75] width 121 height 12
